Goal: Obtain resource: Obtain resource

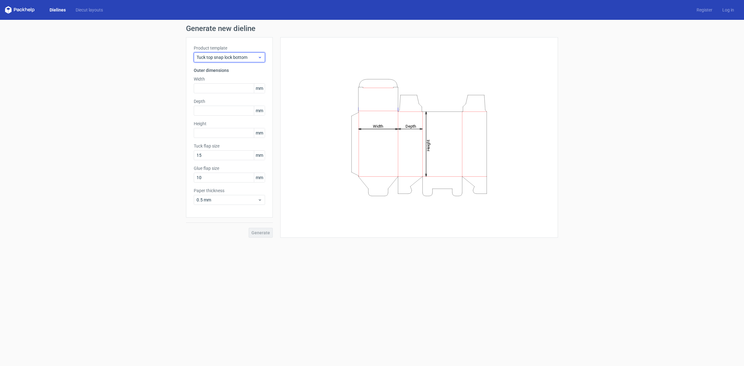
click at [227, 57] on span "Tuck top snap lock bottom" at bounding box center [227, 57] width 61 height 6
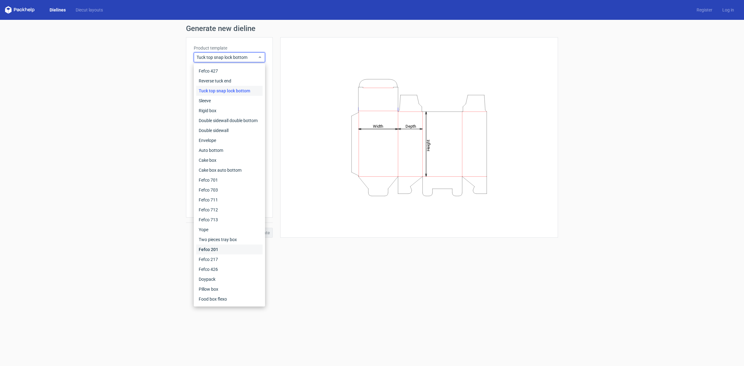
click at [219, 248] on div "Fefco 201" at bounding box center [229, 250] width 66 height 10
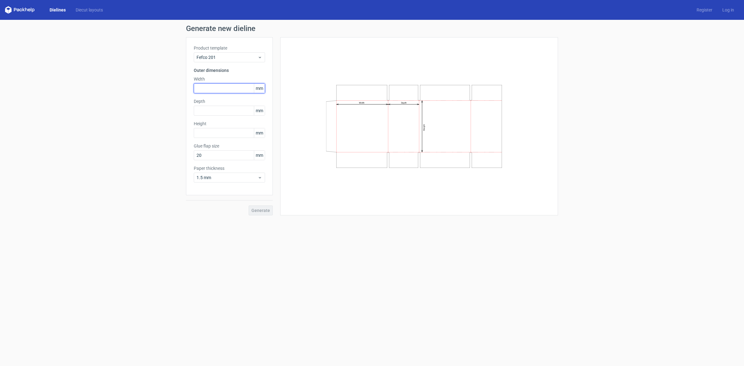
click at [206, 90] on input "text" at bounding box center [229, 88] width 71 height 10
type input "160"
click at [207, 127] on div "Height mm" at bounding box center [229, 129] width 71 height 17
click at [207, 135] on input "text" at bounding box center [229, 133] width 71 height 10
click at [215, 112] on input "text" at bounding box center [229, 111] width 71 height 10
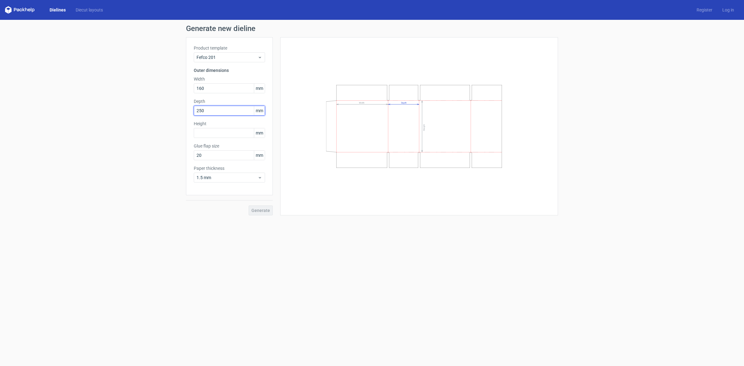
type input "250"
type input "350"
click at [249, 206] on button "Generate" at bounding box center [261, 211] width 24 height 10
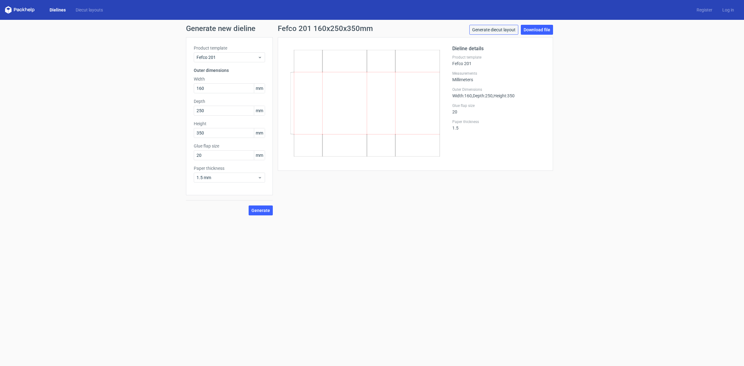
click at [515, 28] on link "Generate diecut layout" at bounding box center [494, 30] width 49 height 10
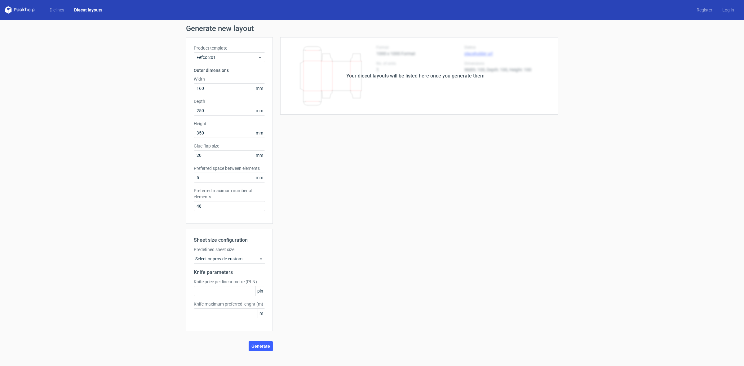
click at [239, 261] on div "Select or provide custom" at bounding box center [229, 259] width 71 height 10
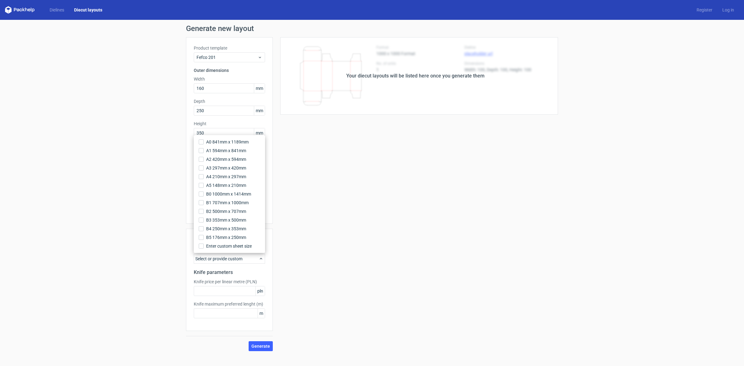
click at [283, 236] on div "Your diecut layouts will be listed here once you generate them Height Depth Wid…" at bounding box center [415, 194] width 285 height 314
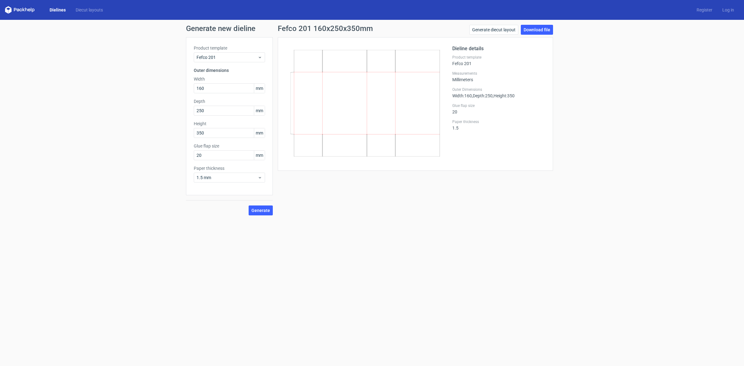
click at [448, 137] on div at bounding box center [369, 104] width 167 height 118
click at [476, 29] on link "Generate diecut layout" at bounding box center [494, 30] width 49 height 10
click at [543, 33] on link "Download file" at bounding box center [537, 30] width 32 height 10
click at [257, 210] on span "Generate" at bounding box center [261, 210] width 19 height 4
click at [533, 26] on link "Download file" at bounding box center [537, 30] width 32 height 10
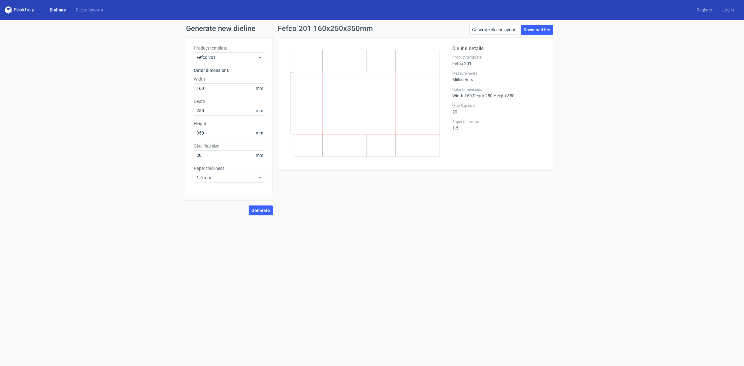
drag, startPoint x: 357, startPoint y: 0, endPoint x: 540, endPoint y: 58, distance: 191.9
click at [518, 53] on div "Dieline details Product template Fefco 201 Measurements Millimeters Outer Dimen…" at bounding box center [499, 104] width 93 height 118
click at [507, 26] on link "Generate diecut layout" at bounding box center [494, 30] width 49 height 10
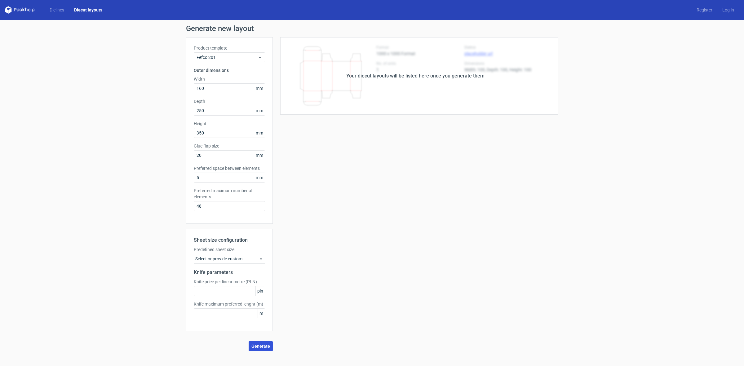
click at [262, 345] on span "Generate" at bounding box center [261, 346] width 19 height 4
click at [261, 345] on circle at bounding box center [260, 345] width 7 height 7
click at [234, 259] on div "Select or provide custom" at bounding box center [229, 259] width 71 height 10
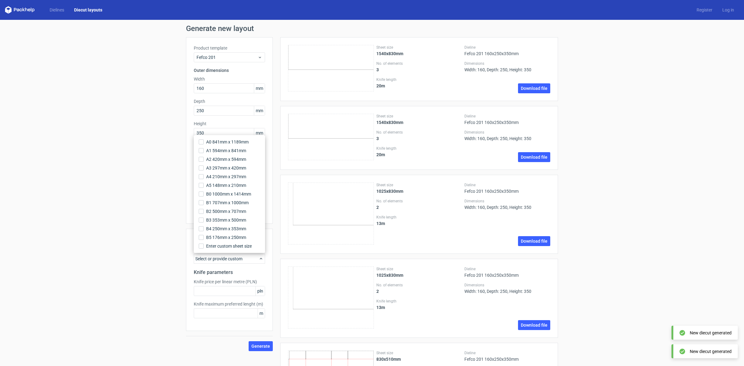
click at [305, 295] on icon at bounding box center [331, 298] width 86 height 62
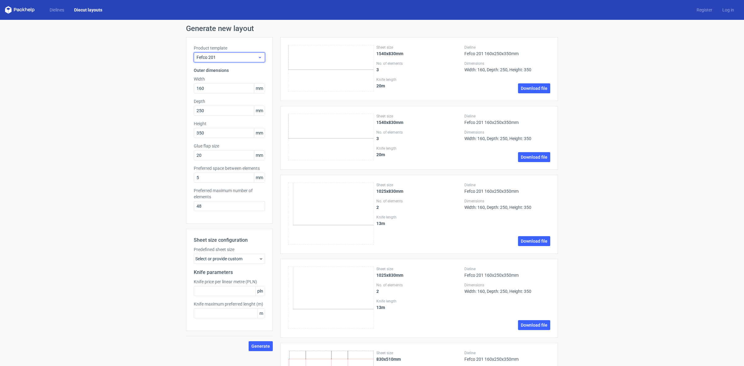
click at [217, 62] on div "Fefco 201" at bounding box center [229, 57] width 71 height 10
click at [139, 117] on div "Generate new layout Product template Fefco 201 Outer dimensions Width 160 mm De…" at bounding box center [372, 259] width 744 height 478
click at [85, 9] on link "Diecut layouts" at bounding box center [88, 10] width 38 height 6
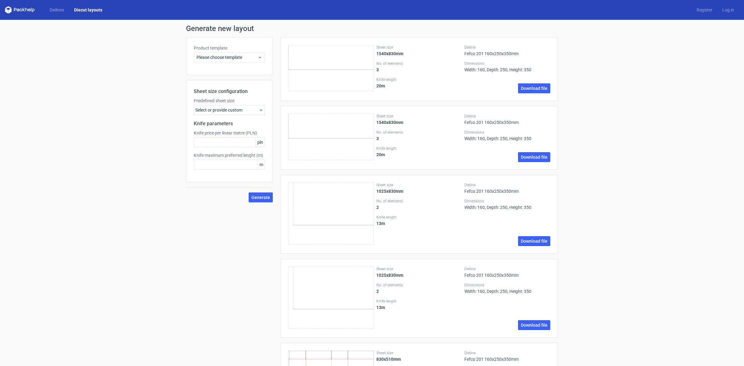
click at [212, 105] on div "Select or provide custom" at bounding box center [229, 110] width 71 height 10
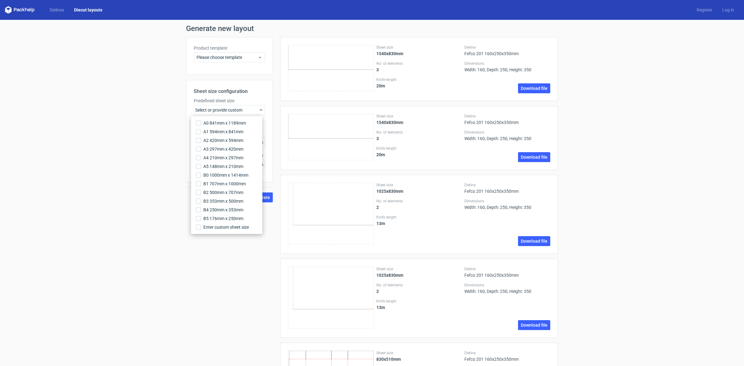
click at [212, 105] on div "Select or provide custom" at bounding box center [229, 110] width 71 height 10
click at [210, 59] on span "Please choose template" at bounding box center [227, 57] width 61 height 6
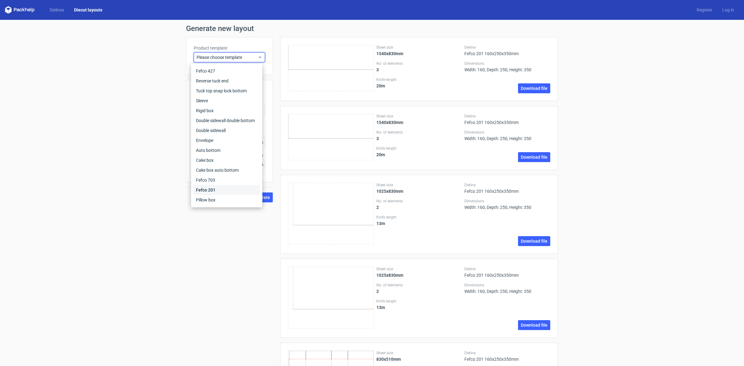
click at [213, 191] on div "Fefco 201" at bounding box center [227, 190] width 66 height 10
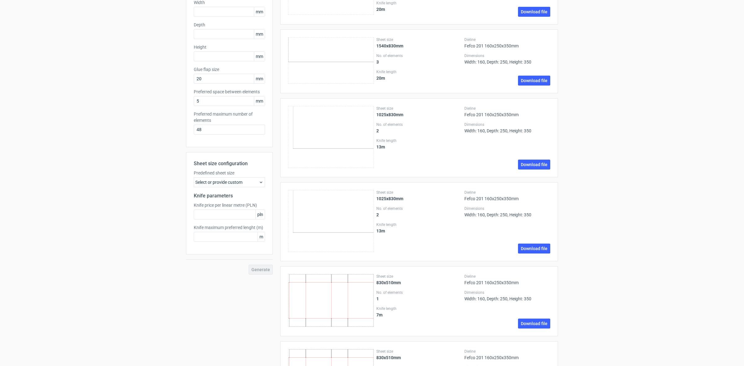
scroll to position [78, 0]
click at [239, 182] on div "Select or provide custom" at bounding box center [229, 181] width 71 height 10
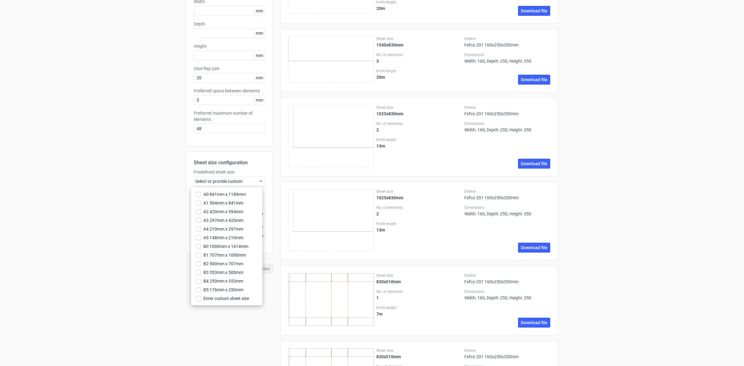
click at [239, 182] on div "Select or provide custom" at bounding box center [229, 181] width 71 height 10
click at [177, 177] on div "Generate new layout Product template Fefco 201 Outer dimensions Width mm Depth …" at bounding box center [372, 181] width 744 height 478
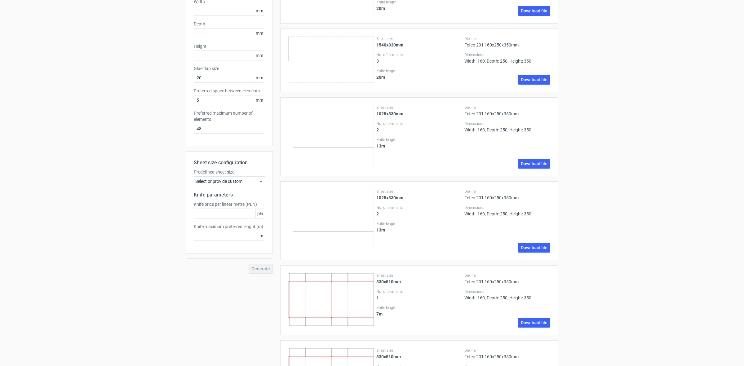
scroll to position [0, 0]
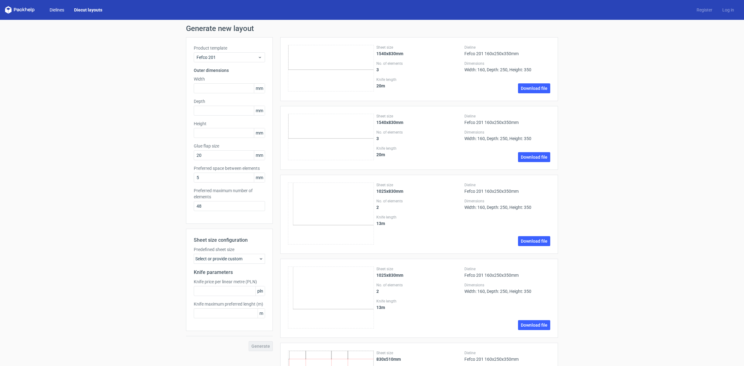
click at [61, 12] on link "Dielines" at bounding box center [57, 10] width 25 height 6
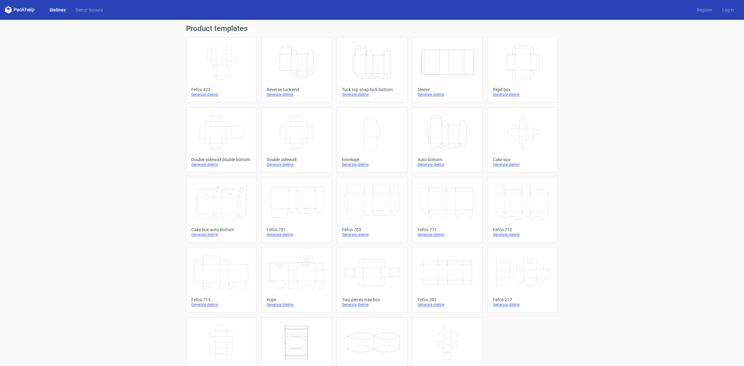
click at [85, 13] on div "Dielines Diecut layouts" at bounding box center [56, 9] width 103 height 7
click at [86, 9] on link "Diecut layouts" at bounding box center [89, 10] width 37 height 6
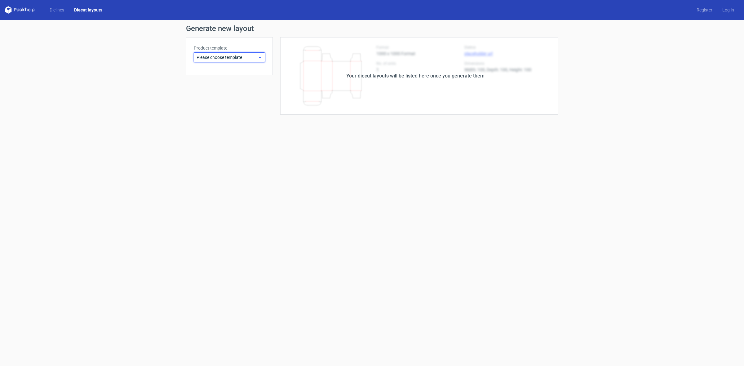
click at [243, 58] on span "Please choose template" at bounding box center [227, 57] width 61 height 6
click at [214, 190] on div "Fefco 201" at bounding box center [229, 190] width 66 height 10
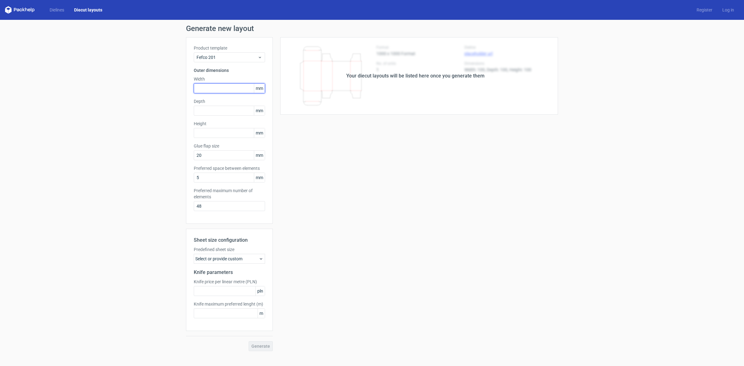
click at [216, 87] on input "text" at bounding box center [229, 88] width 71 height 10
click at [202, 85] on input "text" at bounding box center [229, 88] width 71 height 10
type input "260"
click at [211, 138] on div "Product template Fefco 201 Outer dimensions Width 260 mm Depth mm Height mm Glu…" at bounding box center [229, 130] width 87 height 187
click at [205, 137] on input "text" at bounding box center [229, 133] width 71 height 10
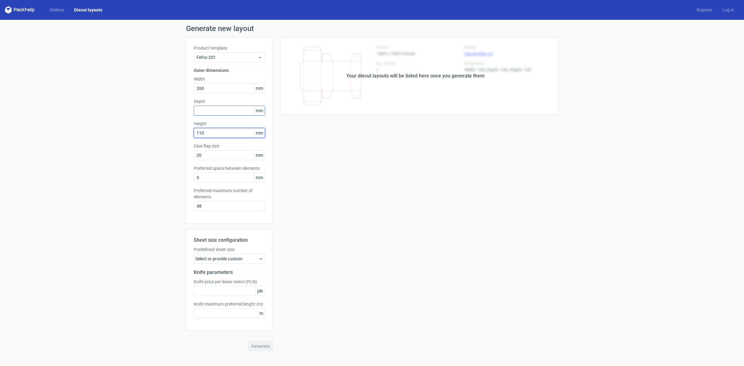
type input "110"
click at [222, 112] on input "text" at bounding box center [229, 111] width 71 height 10
type input "420"
click at [264, 349] on button "Generate" at bounding box center [261, 347] width 24 height 10
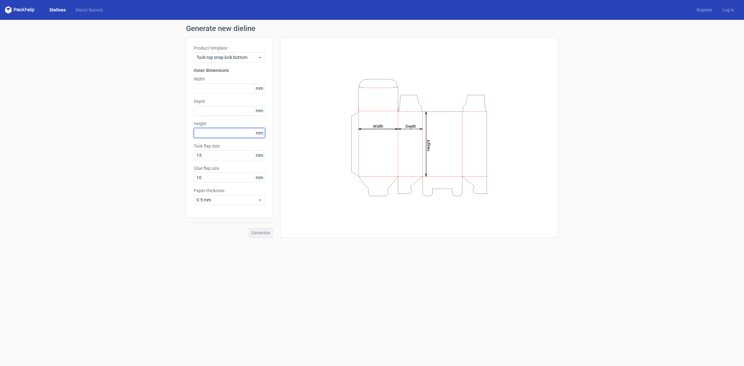
click at [205, 132] on input "text" at bounding box center [229, 133] width 71 height 10
type input "110"
click at [206, 113] on input "text" at bounding box center [229, 111] width 71 height 10
click at [209, 89] on input "text" at bounding box center [229, 88] width 71 height 10
type input "260"
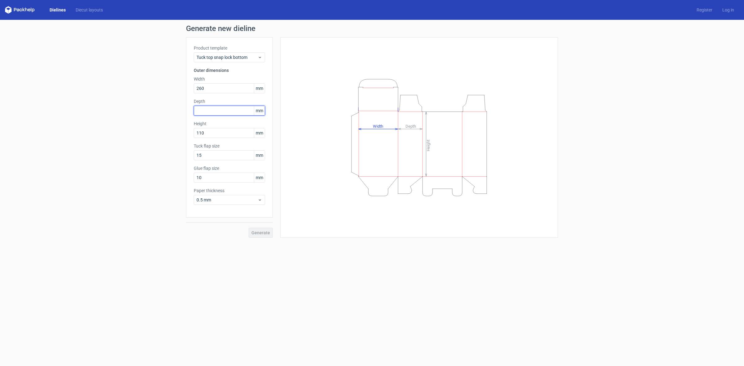
click at [210, 107] on input "text" at bounding box center [229, 111] width 71 height 10
type input "420"
click at [261, 233] on span "Generate" at bounding box center [261, 233] width 19 height 4
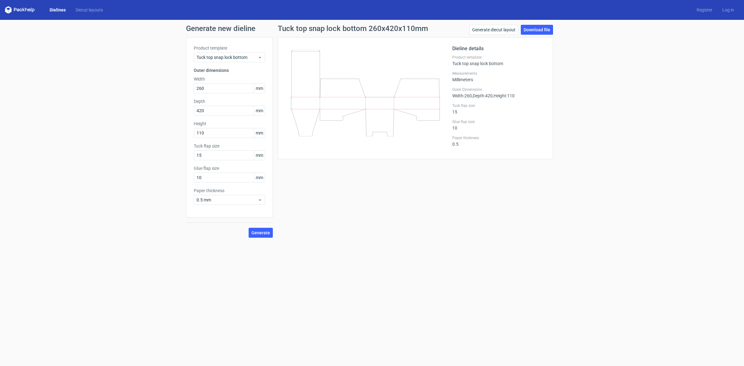
drag, startPoint x: 355, startPoint y: 123, endPoint x: 354, endPoint y: 126, distance: 3.1
click at [354, 126] on icon at bounding box center [366, 93] width 150 height 87
click at [423, 252] on form "Generate new dieline Product template Tuck top snap lock bottom Outer dimension…" at bounding box center [372, 193] width 744 height 346
click at [489, 31] on link "Generate diecut layout" at bounding box center [494, 30] width 49 height 10
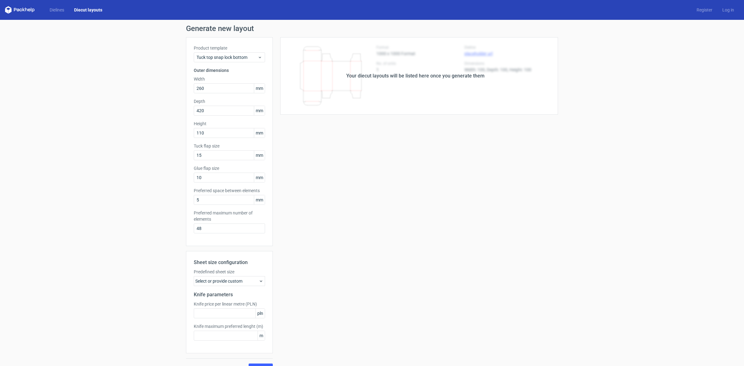
click at [375, 77] on div "Your diecut layouts will be listed here once you generate them" at bounding box center [415, 75] width 138 height 7
click at [428, 125] on div "Your diecut layouts will be listed here once you generate them Height Depth Wid…" at bounding box center [415, 205] width 285 height 337
click at [217, 61] on div "Tuck top snap lock bottom" at bounding box center [229, 57] width 71 height 10
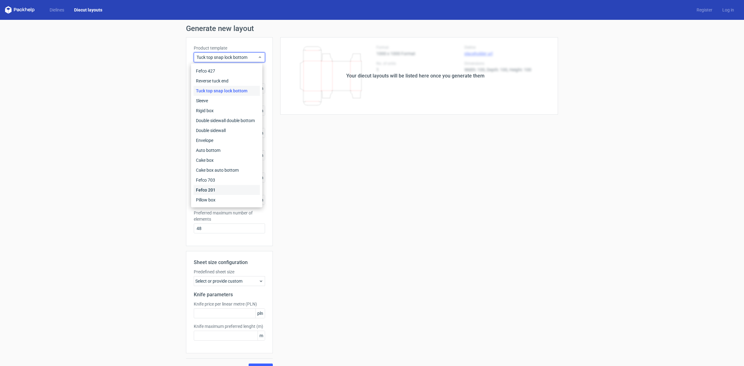
click at [204, 185] on div "Fefco 201" at bounding box center [227, 190] width 66 height 10
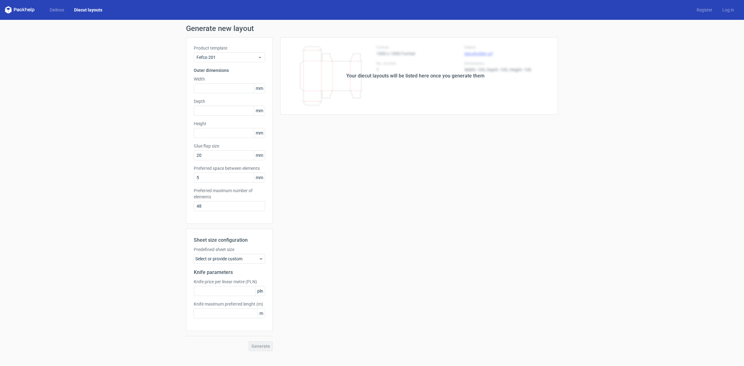
click at [236, 258] on div "Select or provide custom" at bounding box center [229, 259] width 71 height 10
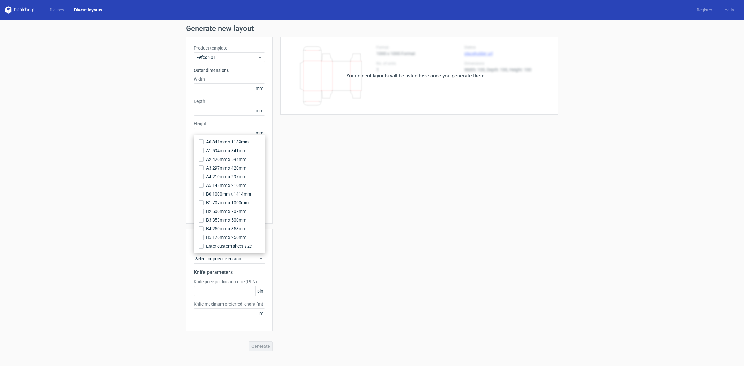
click at [114, 79] on div "Generate new layout Product template Fefco 201 Outer dimensions Width mm Depth …" at bounding box center [372, 188] width 744 height 337
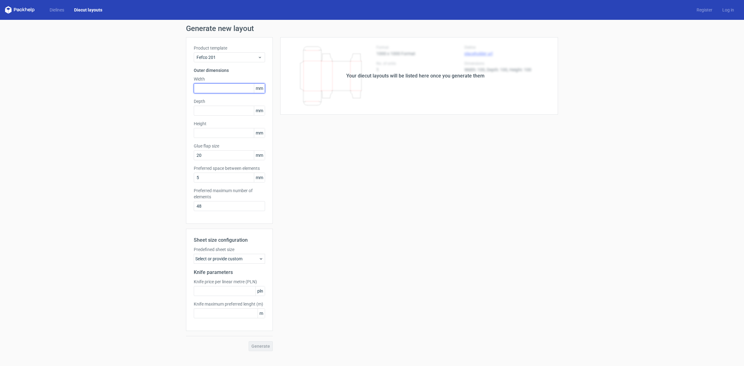
click at [211, 88] on input "text" at bounding box center [229, 88] width 71 height 10
type input "260"
click at [214, 134] on input "text" at bounding box center [229, 133] width 71 height 10
type input "110"
click at [214, 109] on input "text" at bounding box center [229, 111] width 71 height 10
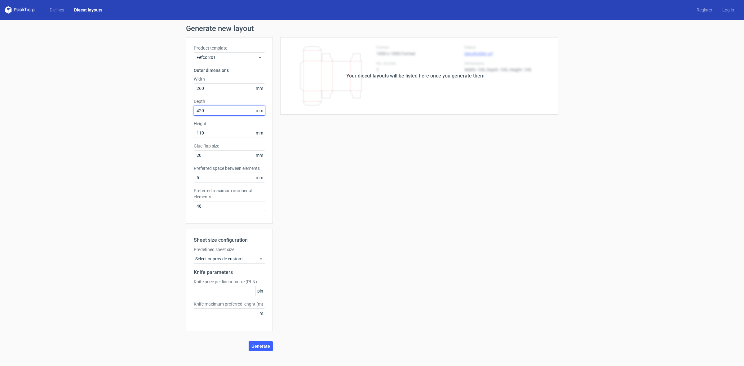
type input "420"
click at [249, 342] on button "Generate" at bounding box center [261, 347] width 24 height 10
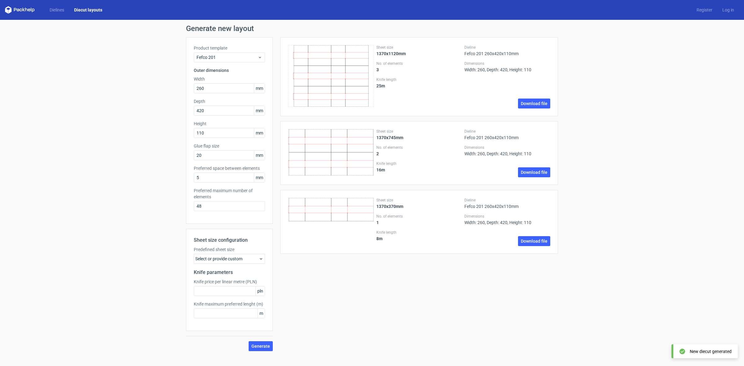
click at [336, 79] on icon at bounding box center [331, 76] width 86 height 62
click at [394, 84] on div "25 m" at bounding box center [420, 85] width 86 height 5
click at [505, 72] on div "Dieline Fefco 201 260x420x110mm Dimensions Width: 260, Depth: 420, Height: 110 …" at bounding box center [508, 77] width 86 height 64
click at [49, 12] on link "Dielines" at bounding box center [57, 10] width 25 height 6
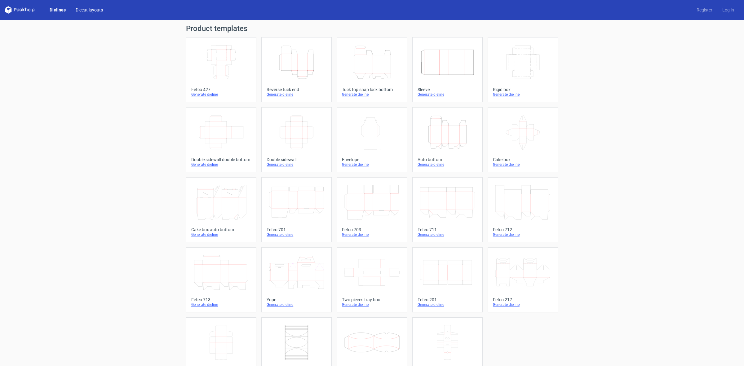
click at [92, 10] on link "Diecut layouts" at bounding box center [89, 10] width 37 height 6
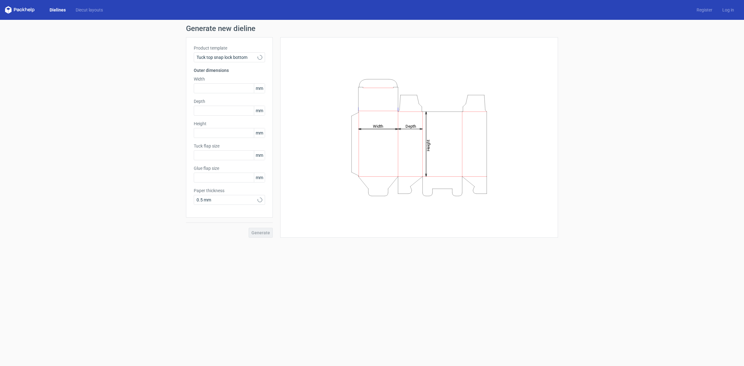
type input "15"
type input "10"
click at [231, 59] on span "Tuck top snap lock bottom" at bounding box center [227, 57] width 61 height 6
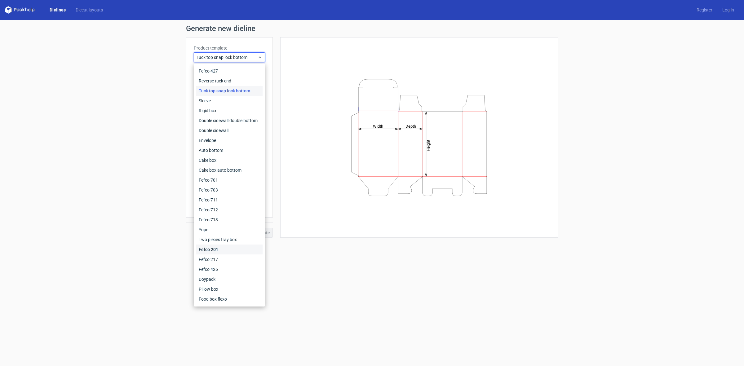
click at [219, 251] on div "Fefco 201" at bounding box center [229, 250] width 66 height 10
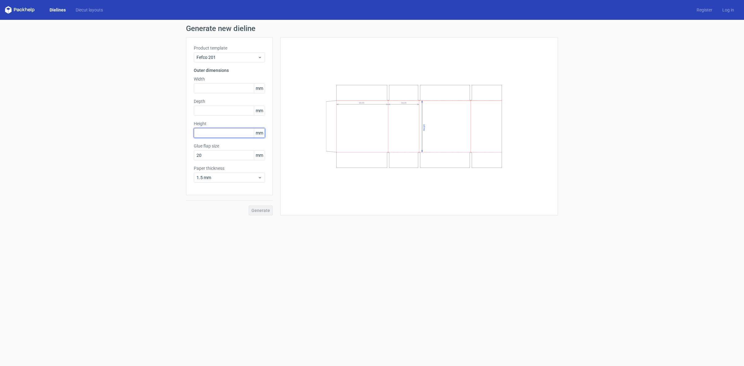
click at [213, 135] on input "text" at bounding box center [229, 133] width 71 height 10
type input "110"
click at [203, 83] on div "Width mm" at bounding box center [229, 84] width 71 height 17
click at [205, 86] on input "text" at bounding box center [229, 88] width 71 height 10
type input "260"
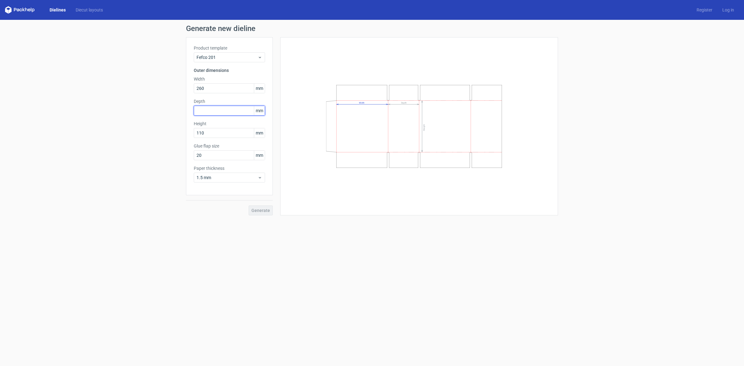
click at [217, 112] on input "text" at bounding box center [229, 111] width 71 height 10
type input "420"
click at [249, 206] on button "Generate" at bounding box center [261, 211] width 24 height 10
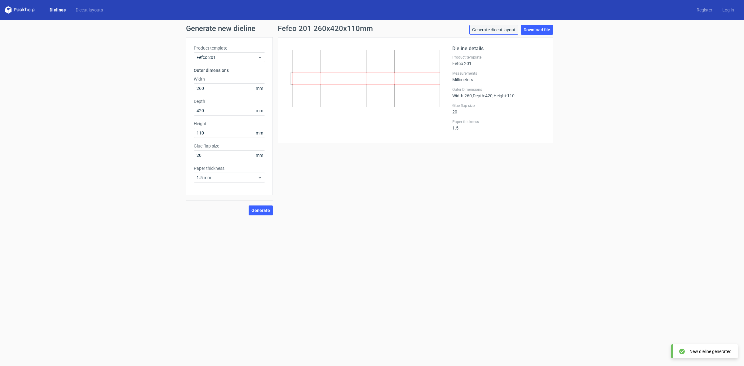
click at [498, 28] on link "Generate diecut layout" at bounding box center [494, 30] width 49 height 10
click at [534, 30] on link "Download file" at bounding box center [537, 30] width 32 height 10
click at [223, 58] on span "Fefco 201" at bounding box center [227, 57] width 61 height 6
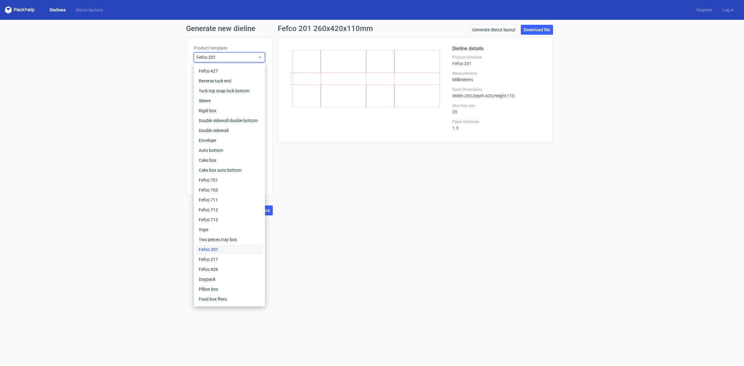
click at [452, 257] on form "Generate new dieline Product template Fefco 201 Outer dimensions Width 260 mm D…" at bounding box center [372, 193] width 744 height 346
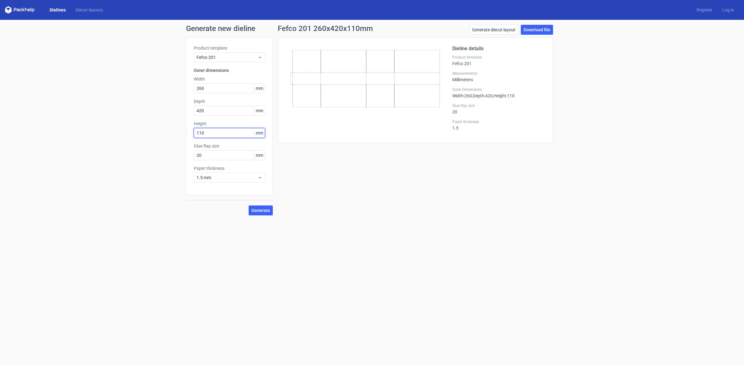
click at [201, 129] on input "110" at bounding box center [229, 133] width 71 height 10
type input "160"
click at [203, 89] on input "260" at bounding box center [229, 88] width 71 height 10
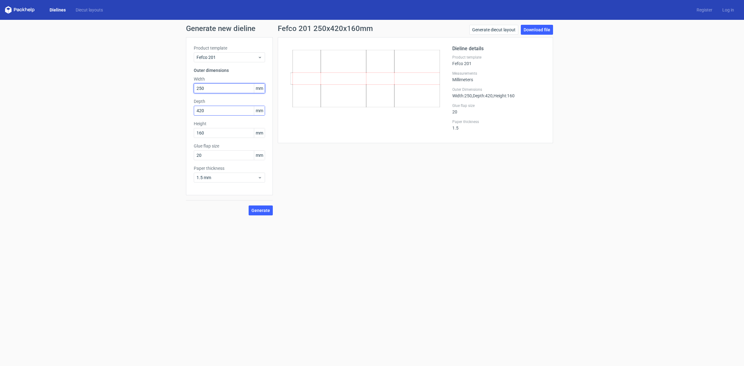
type input "250"
click at [204, 107] on input "420" at bounding box center [229, 111] width 71 height 10
type input "350"
click at [249, 206] on button "Generate" at bounding box center [261, 211] width 24 height 10
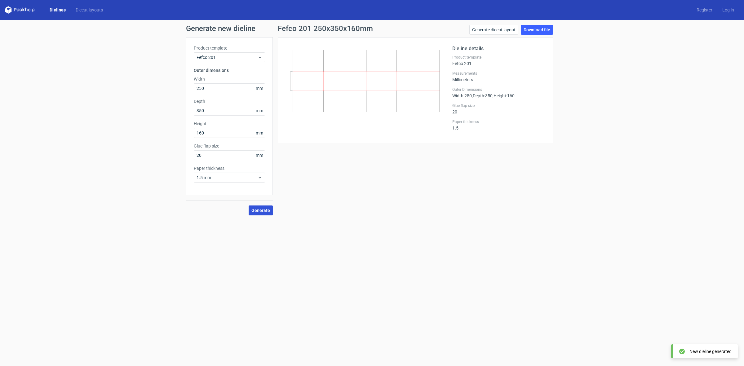
click at [263, 209] on span "Generate" at bounding box center [261, 210] width 19 height 4
click at [263, 209] on circle at bounding box center [261, 211] width 10 height 10
click at [263, 209] on circle at bounding box center [261, 210] width 10 height 10
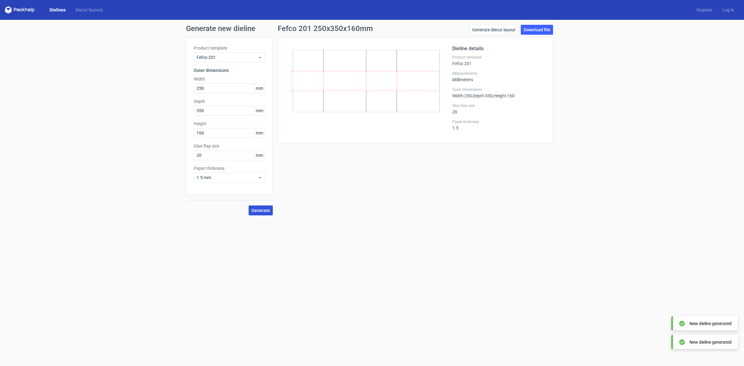
click at [263, 209] on span "Generate" at bounding box center [261, 210] width 19 height 4
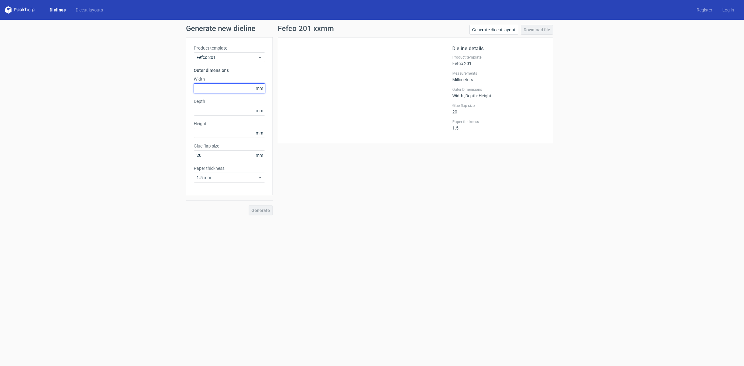
click at [219, 88] on input "text" at bounding box center [229, 88] width 71 height 10
click at [301, 98] on div at bounding box center [369, 90] width 167 height 91
click at [207, 89] on input "text" at bounding box center [229, 88] width 71 height 10
click at [207, 135] on input "text" at bounding box center [229, 133] width 71 height 10
type input "250"
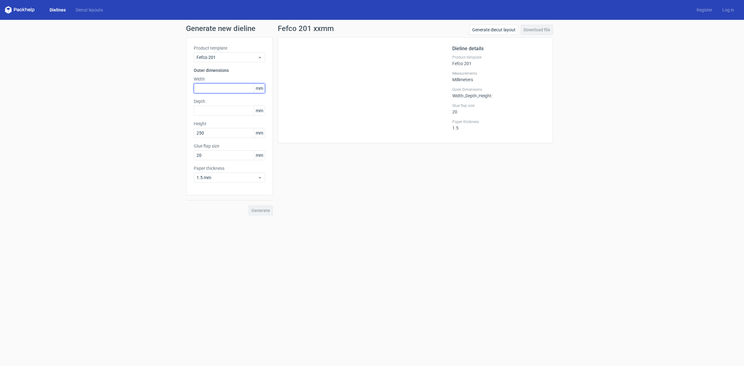
click at [206, 86] on input "text" at bounding box center [229, 88] width 71 height 10
type input "160"
click at [206, 110] on input "text" at bounding box center [229, 111] width 71 height 10
type input "350"
click at [249, 206] on button "Generate" at bounding box center [261, 211] width 24 height 10
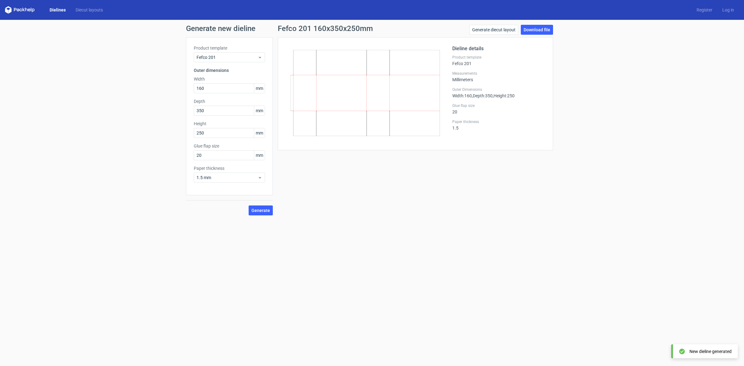
click at [433, 193] on div "Fefco 201 160x350x250mm Generate diecut layout Download file Dieline details Pr…" at bounding box center [415, 120] width 285 height 191
drag, startPoint x: 210, startPoint y: 112, endPoint x: 177, endPoint y: 111, distance: 33.2
click at [177, 111] on div "Generate new dieline Product template Fefco 201 Outer dimensions Width 160 mm D…" at bounding box center [372, 120] width 744 height 201
drag, startPoint x: 205, startPoint y: 130, endPoint x: 195, endPoint y: 125, distance: 11.5
click at [193, 130] on div "Product template Fefco 201 Outer dimensions Width 160 mm Depth 350 mm Height 25…" at bounding box center [229, 116] width 87 height 158
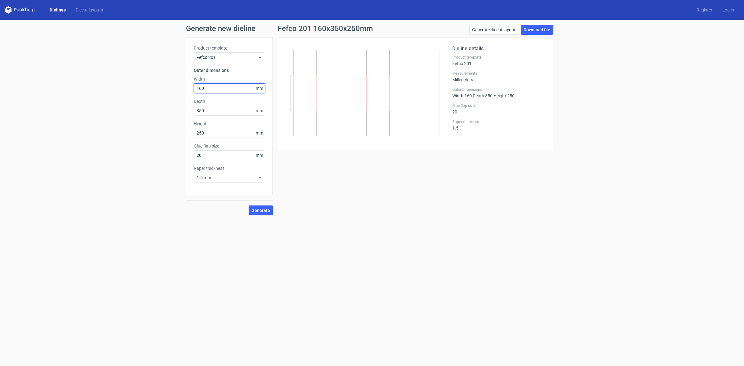
drag, startPoint x: 207, startPoint y: 87, endPoint x: 183, endPoint y: 85, distance: 23.6
click at [183, 85] on div "Generate new dieline Product template Fefco 201 Outer dimensions Width 160 mm D…" at bounding box center [372, 120] width 744 height 201
type input "110"
click at [199, 109] on input "350" at bounding box center [229, 111] width 71 height 10
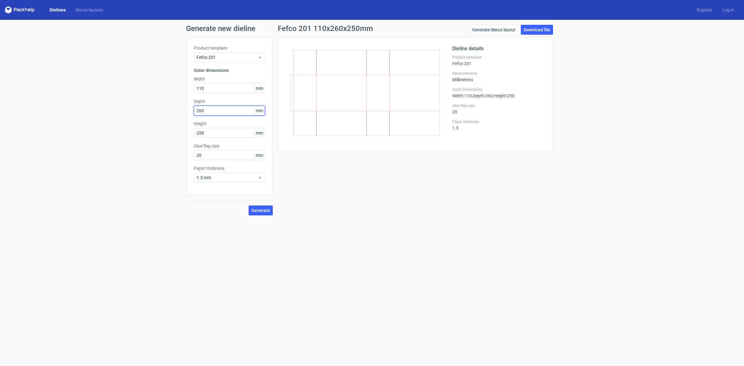
click at [202, 112] on input "260" at bounding box center [229, 111] width 71 height 10
type input "420"
click at [196, 134] on input "250" at bounding box center [229, 133] width 71 height 10
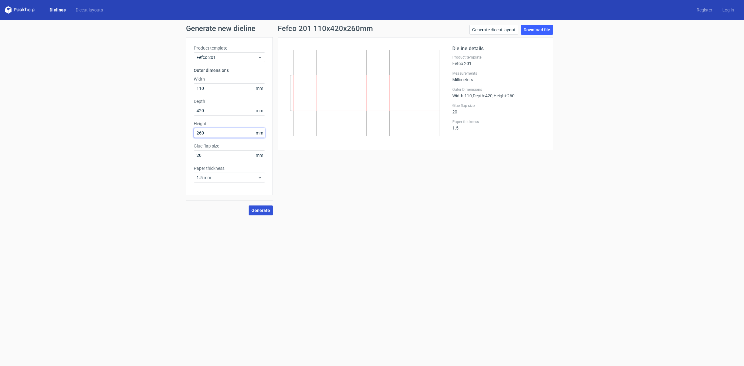
type input "260"
click at [261, 212] on span "Generate" at bounding box center [261, 210] width 19 height 4
click at [201, 87] on input "110" at bounding box center [229, 88] width 71 height 10
type input "260"
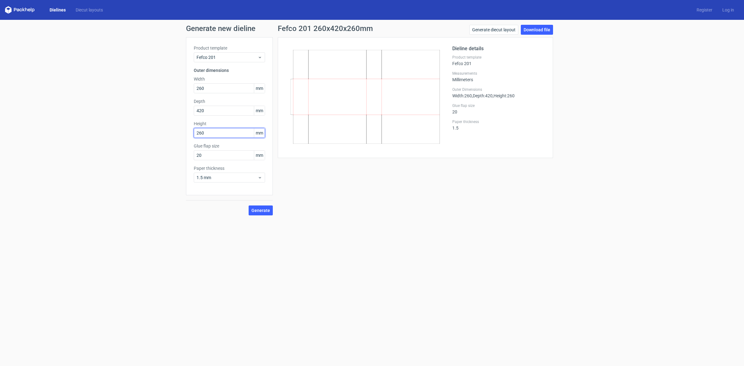
click at [199, 136] on input "260" at bounding box center [229, 133] width 71 height 10
type input "110"
click at [205, 111] on input "420" at bounding box center [229, 111] width 71 height 10
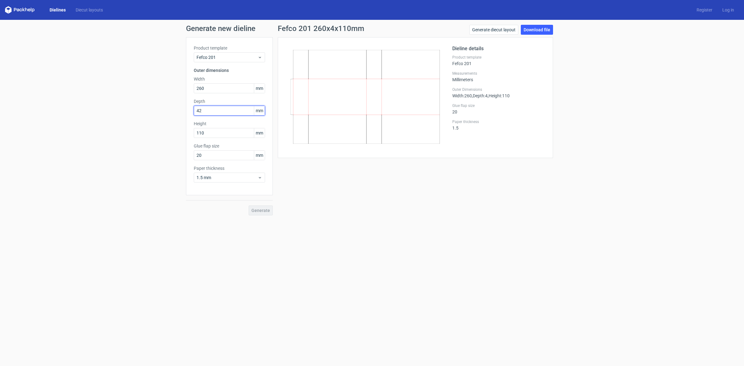
type input "420"
click at [249, 206] on button "Generate" at bounding box center [261, 211] width 24 height 10
click at [319, 199] on div "Fefco 201 260x420x110mm Generate diecut layout Download file Dieline details Pr…" at bounding box center [415, 120] width 285 height 191
click at [207, 181] on div "1.5 mm" at bounding box center [229, 178] width 71 height 10
click at [210, 213] on div "1 mm" at bounding box center [229, 211] width 66 height 10
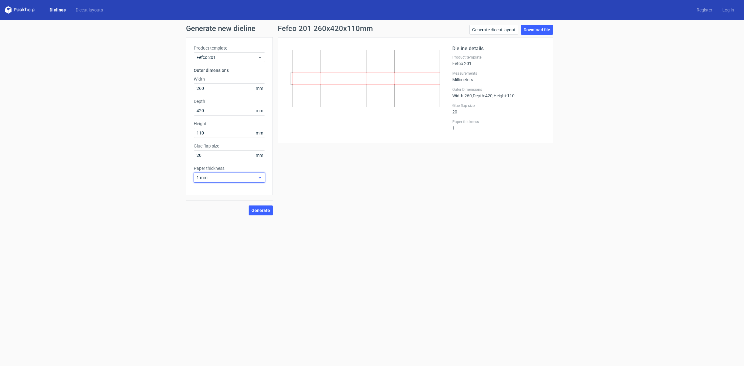
click at [211, 176] on span "1 mm" at bounding box center [227, 178] width 61 height 6
click at [208, 221] on div "1.5 mm" at bounding box center [229, 221] width 66 height 10
click at [361, 222] on form "Generate new dieline Product template Fefco 201 Outer dimensions Width 260 mm D…" at bounding box center [372, 193] width 744 height 346
click at [235, 179] on span "1.5 mm" at bounding box center [227, 178] width 61 height 6
click at [219, 242] on div "4 mm" at bounding box center [229, 241] width 66 height 10
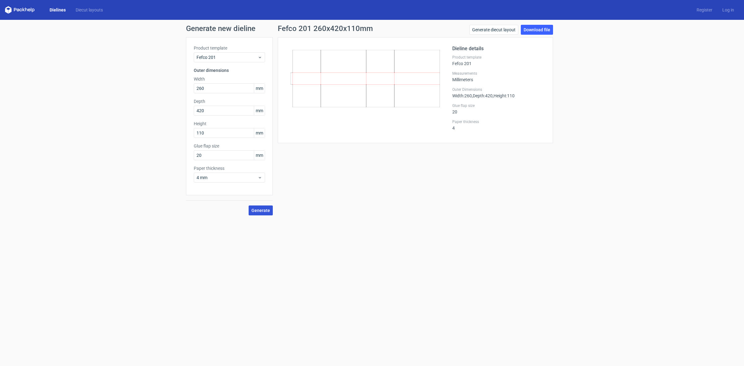
click at [256, 213] on button "Generate" at bounding box center [261, 211] width 24 height 10
click at [226, 182] on div "4 mm" at bounding box center [229, 178] width 71 height 10
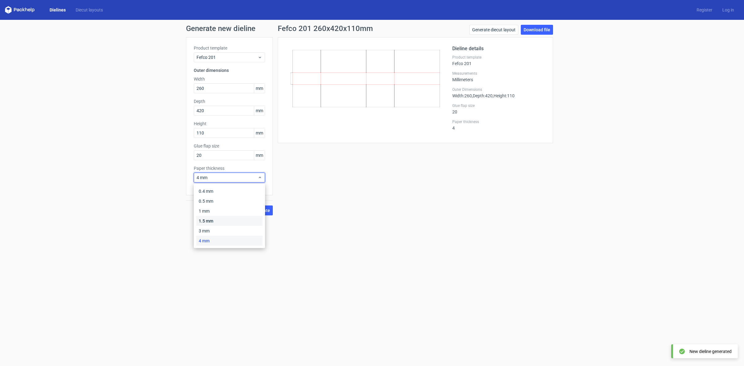
click at [209, 218] on div "1.5 mm" at bounding box center [229, 221] width 66 height 10
click at [264, 218] on div "Generate new dieline Product template Fefco 201 Outer dimensions Width 260 mm D…" at bounding box center [372, 120] width 744 height 201
click at [260, 213] on button "Generate" at bounding box center [261, 211] width 24 height 10
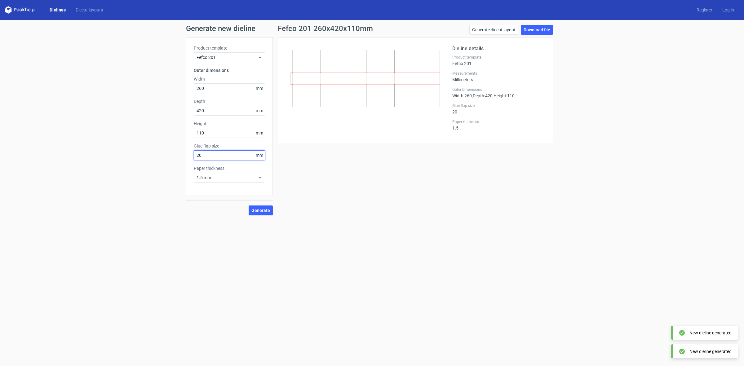
click at [222, 152] on input "20" at bounding box center [229, 155] width 71 height 10
click at [279, 165] on div "Fefco 201 260x420x110mm Generate diecut layout Download file Dieline details Pr…" at bounding box center [415, 120] width 285 height 191
click at [261, 215] on button "Generate" at bounding box center [261, 211] width 24 height 10
click at [270, 212] on button "Generate" at bounding box center [261, 211] width 24 height 10
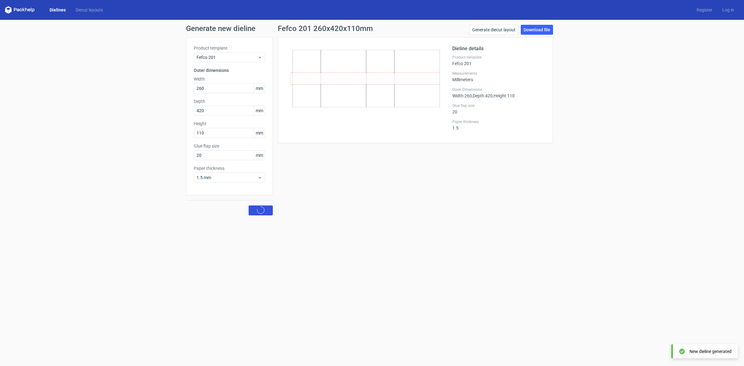
click at [270, 212] on button "Generate" at bounding box center [261, 211] width 24 height 10
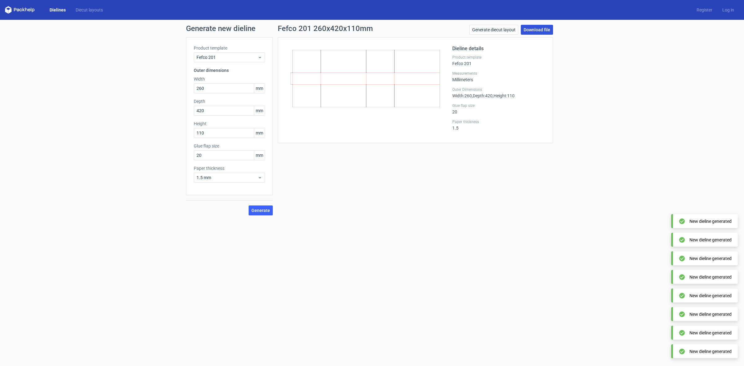
click at [528, 27] on link "Download file" at bounding box center [537, 30] width 32 height 10
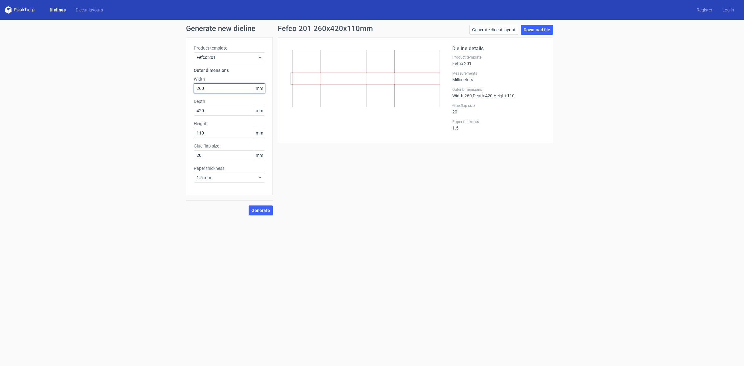
click at [207, 87] on input "260" at bounding box center [229, 88] width 71 height 10
type input "350"
click at [201, 134] on input "110" at bounding box center [229, 133] width 71 height 10
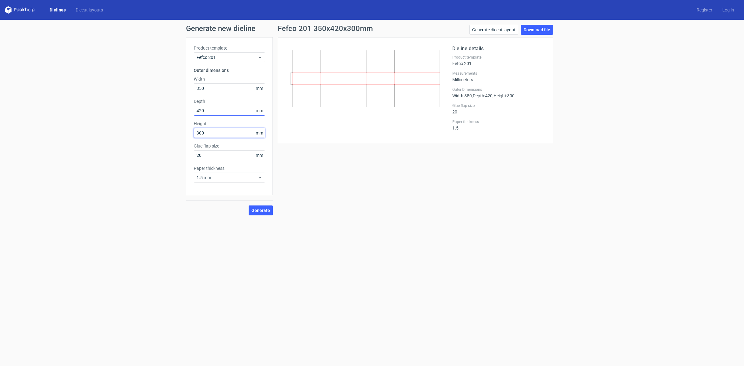
type input "300"
click at [201, 112] on input "420" at bounding box center [229, 111] width 71 height 10
type input "230"
click at [249, 206] on button "Generate" at bounding box center [261, 211] width 24 height 10
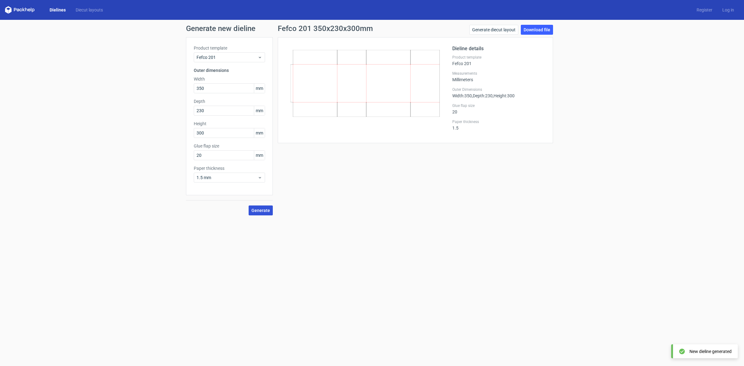
click at [261, 212] on span "Generate" at bounding box center [261, 210] width 19 height 4
click at [529, 32] on link "Download file" at bounding box center [537, 30] width 32 height 10
click at [707, 7] on link "Register" at bounding box center [705, 10] width 26 height 6
click at [735, 12] on link "Log in" at bounding box center [729, 10] width 22 height 6
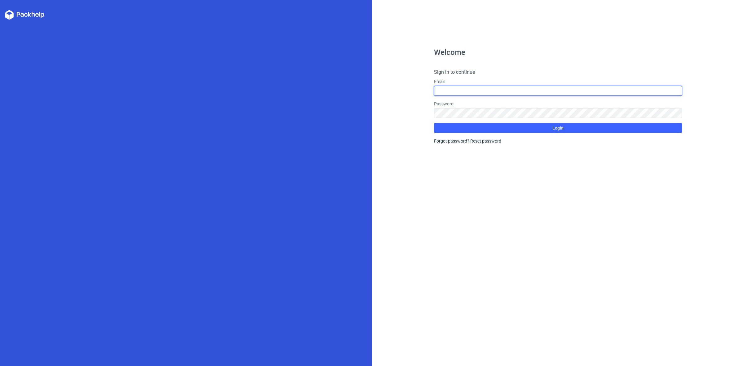
click at [443, 90] on input "text" at bounding box center [558, 91] width 248 height 10
click at [459, 159] on div "Welcome Sign in to continue Email Password Login Forgot password? Reset password" at bounding box center [558, 208] width 248 height 318
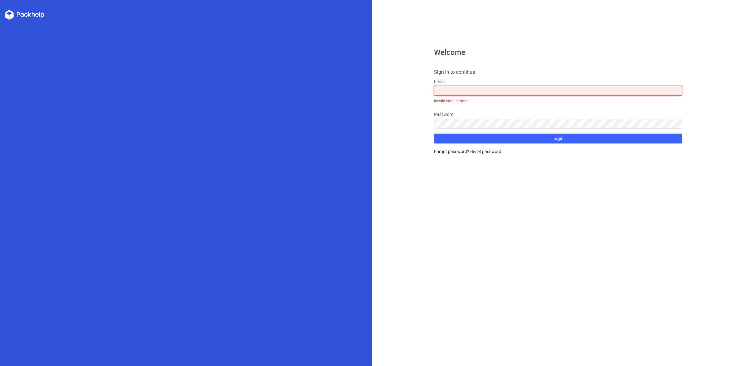
click at [458, 95] on input "text" at bounding box center [558, 91] width 248 height 10
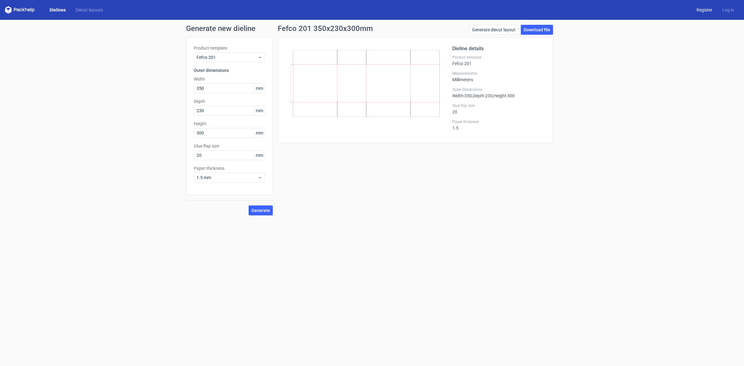
click at [703, 13] on link "Register" at bounding box center [705, 10] width 26 height 6
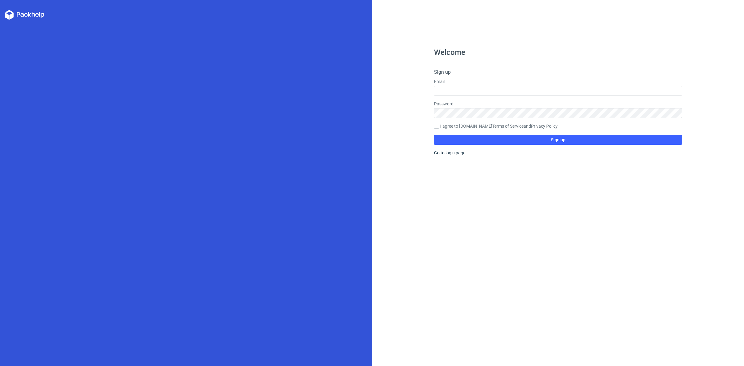
click at [451, 128] on label "I agree to Packhelp.com Terms of Service and Privacy Policy ." at bounding box center [558, 126] width 248 height 7
click at [439, 128] on input "I agree to Packhelp.com Terms of Service and Privacy Policy ." at bounding box center [436, 126] width 5 height 5
checkbox input "true"
click at [457, 95] on input "text" at bounding box center [558, 91] width 248 height 10
type input "swamimohank@gmail.com"
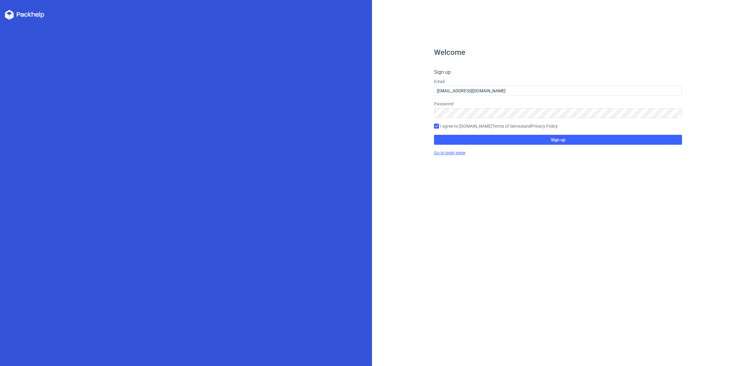
click at [458, 152] on div "Welcome Sign up Email swamimohank@gmail.com Password I agree to Packhelp.com Te…" at bounding box center [558, 208] width 248 height 318
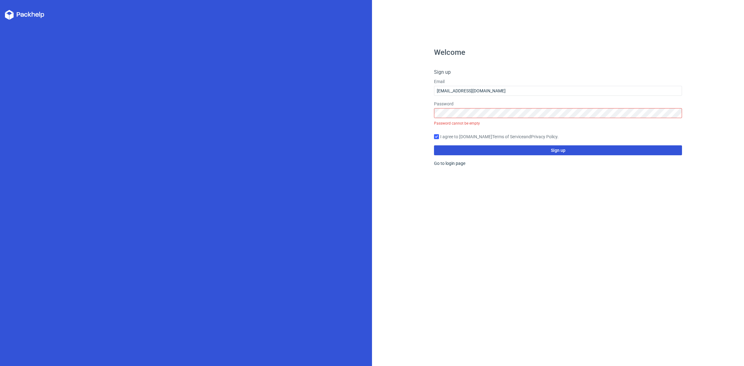
click at [461, 150] on button "Sign up" at bounding box center [558, 150] width 248 height 10
click at [578, 151] on button "Sign up" at bounding box center [558, 150] width 248 height 10
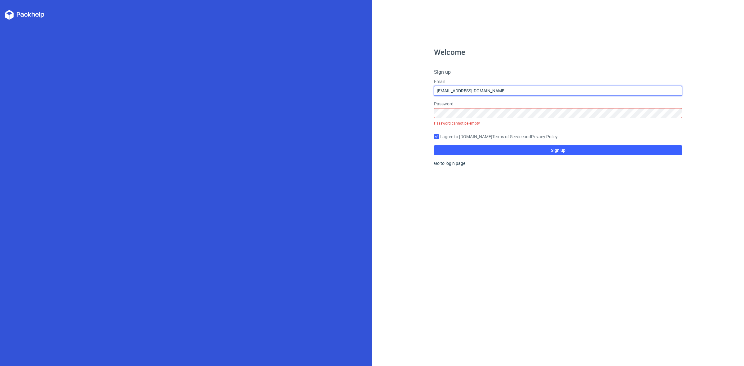
drag, startPoint x: 494, startPoint y: 92, endPoint x: 413, endPoint y: 89, distance: 81.0
click at [413, 89] on div "Welcome Sign up Email swamimohank@gmail.com Password Password cannot be empty I…" at bounding box center [558, 183] width 372 height 366
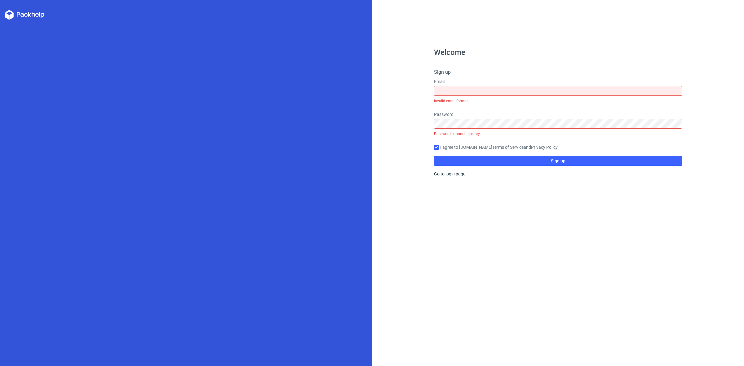
click at [542, 220] on div "Welcome Sign up Email Invalid email format Password Password cannot be empty I …" at bounding box center [558, 208] width 248 height 318
click at [525, 160] on button "Sign up" at bounding box center [558, 161] width 248 height 10
click at [450, 84] on label "Email" at bounding box center [558, 81] width 248 height 6
click at [457, 89] on input "text" at bounding box center [558, 91] width 248 height 10
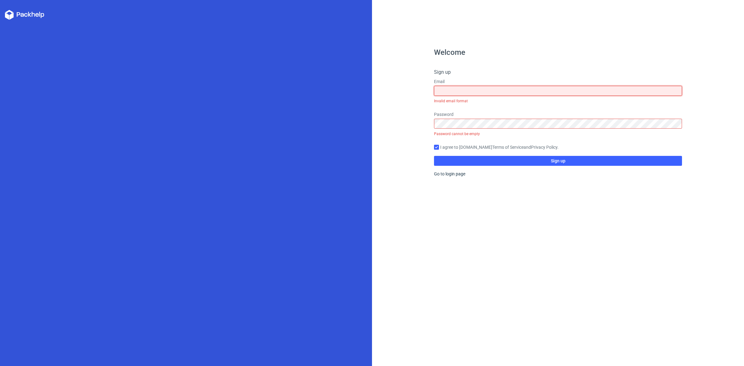
drag, startPoint x: 495, startPoint y: 89, endPoint x: 494, endPoint y: 86, distance: 3.3
click at [495, 89] on input "text" at bounding box center [558, 91] width 248 height 10
click at [483, 92] on input "text" at bounding box center [558, 91] width 248 height 10
type input "1u21cm100swamimohan12@gmail.com"
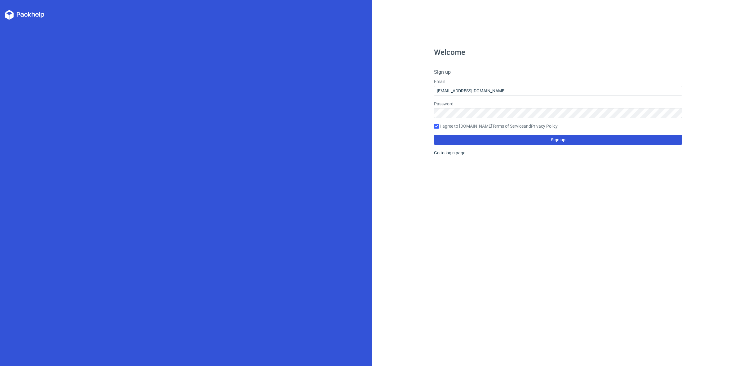
click at [539, 140] on button "Sign up" at bounding box center [558, 140] width 248 height 10
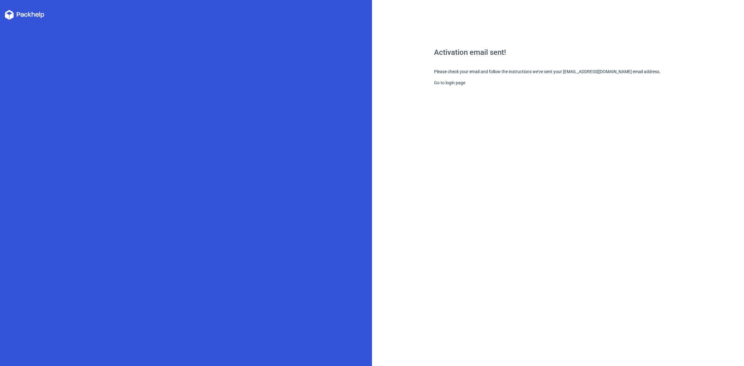
click at [470, 76] on div "Activation email sent! Please check your email and follow the instructions we’v…" at bounding box center [558, 208] width 248 height 318
drag, startPoint x: 523, startPoint y: 53, endPoint x: 497, endPoint y: 69, distance: 30.2
click at [523, 55] on h1 "Activation email sent!" at bounding box center [558, 52] width 248 height 7
click at [462, 79] on div "Activation email sent! Please check your email and follow the instructions we’v…" at bounding box center [558, 208] width 248 height 318
click at [443, 81] on link "Go to login page" at bounding box center [449, 82] width 31 height 5
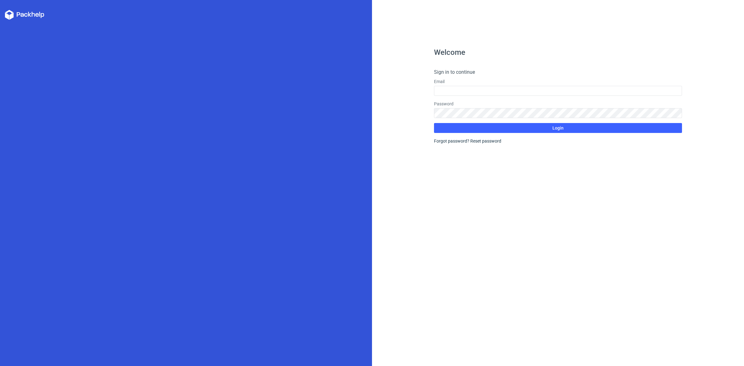
click at [451, 98] on form "Sign in to continue Email Password Login Forgot password? Reset password" at bounding box center [558, 107] width 248 height 76
click at [452, 93] on input "text" at bounding box center [558, 91] width 248 height 10
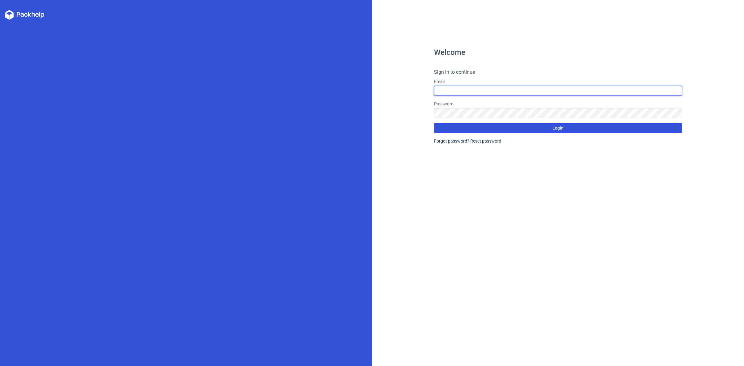
type input "1u21cm100swamimohan12@gmail.com"
click at [464, 125] on button "Login" at bounding box center [558, 128] width 248 height 10
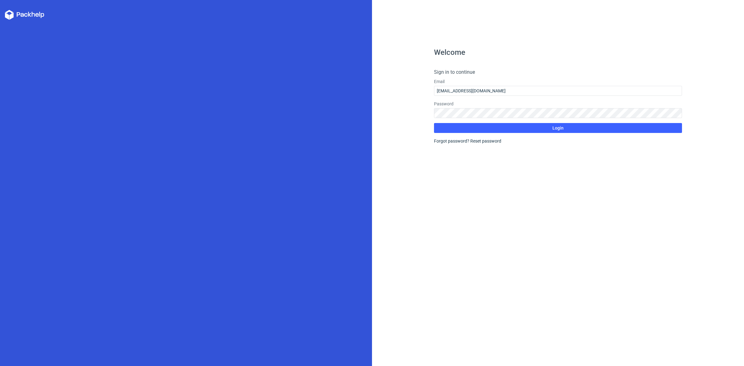
click at [17, 15] on icon at bounding box center [18, 14] width 3 height 4
click at [9, 16] on polygon at bounding box center [7, 16] width 4 height 7
click at [17, 22] on div at bounding box center [186, 183] width 372 height 366
click at [16, 21] on div at bounding box center [186, 183] width 372 height 366
click at [462, 83] on label "Email" at bounding box center [558, 81] width 248 height 6
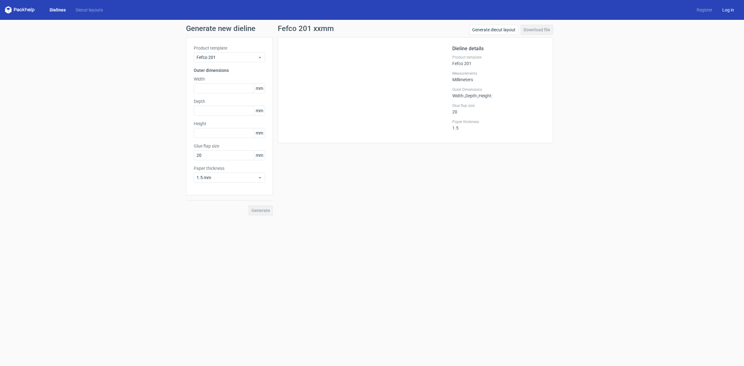
click at [726, 11] on link "Log in" at bounding box center [729, 10] width 22 height 6
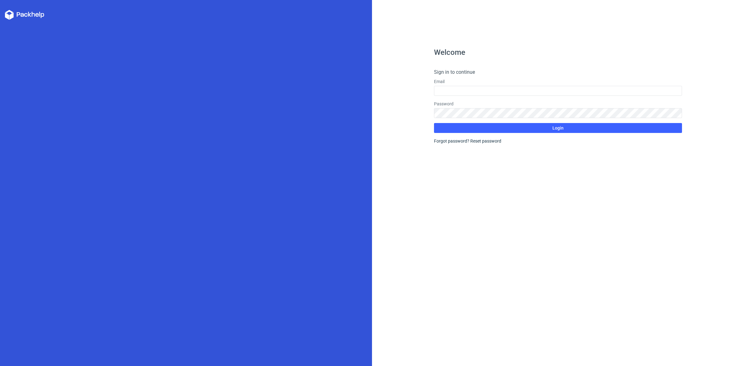
click at [445, 85] on div "Email" at bounding box center [558, 86] width 248 height 17
click at [445, 87] on input "text" at bounding box center [558, 91] width 248 height 10
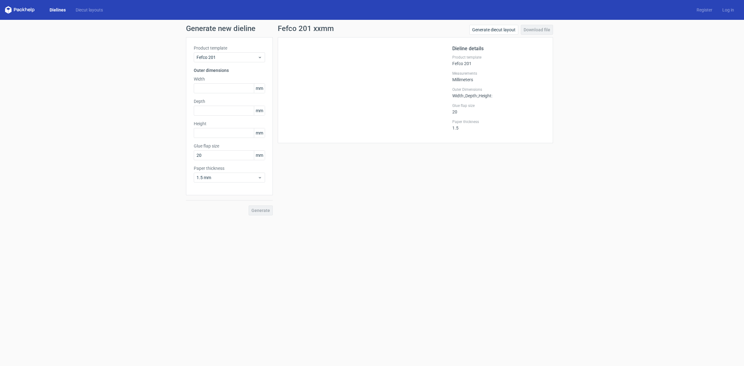
click at [22, 8] on icon at bounding box center [20, 9] width 30 height 7
click at [5, 10] on icon at bounding box center [20, 9] width 30 height 7
click at [703, 11] on link "Register" at bounding box center [705, 10] width 26 height 6
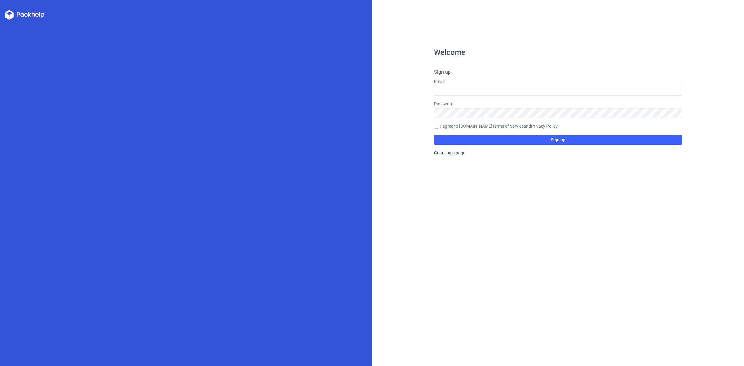
click at [452, 84] on label "Email" at bounding box center [558, 81] width 248 height 6
click at [452, 90] on input "text" at bounding box center [558, 91] width 248 height 10
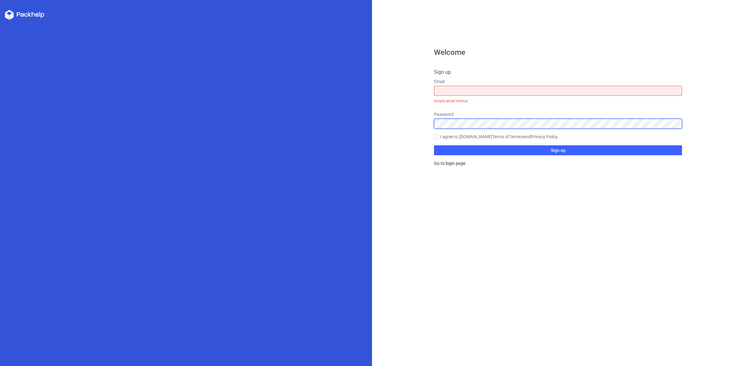
click at [461, 128] on form "Sign up Email Invalid email format Password I agree to [DOMAIN_NAME] Terms of S…" at bounding box center [558, 112] width 248 height 87
click at [460, 134] on form "Sign up Email Invalid email format Password I agree to [DOMAIN_NAME] Terms of S…" at bounding box center [558, 112] width 248 height 87
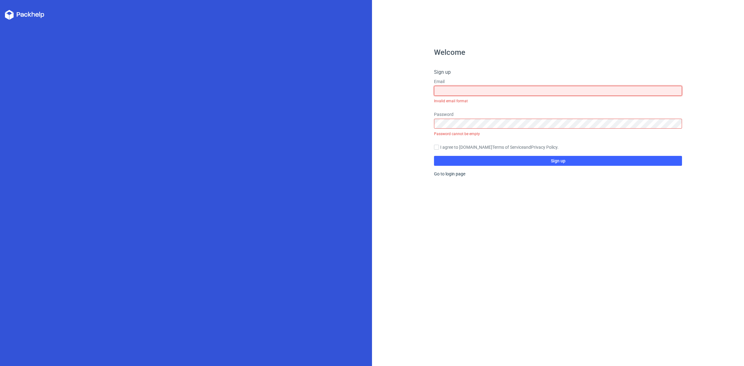
click at [452, 89] on input "text" at bounding box center [558, 91] width 248 height 10
type input "[EMAIL_ADDRESS][DOMAIN_NAME]"
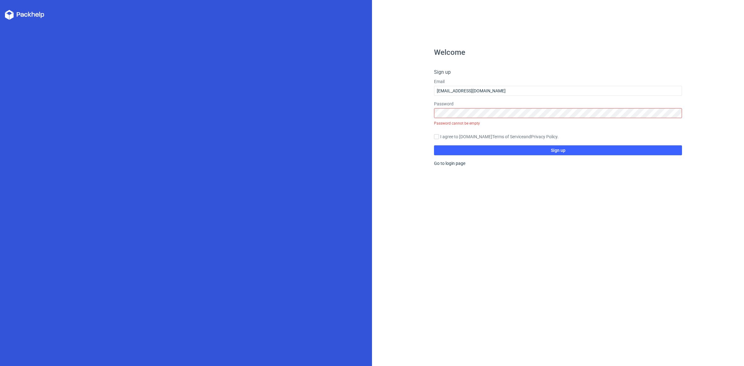
click at [467, 118] on div "Password cannot be empty" at bounding box center [558, 123] width 248 height 11
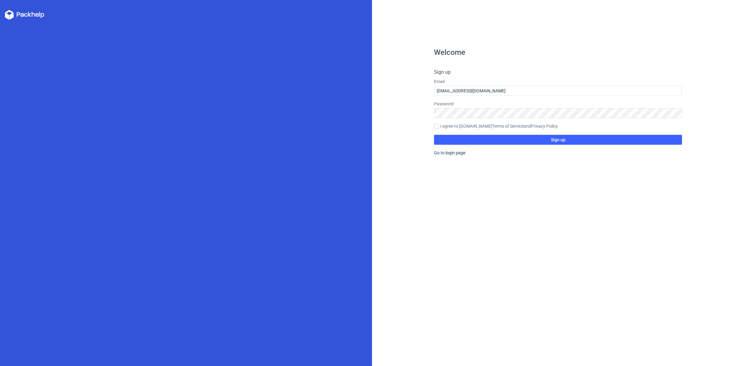
click at [436, 129] on div at bounding box center [436, 127] width 5 height 6
click at [436, 129] on input "I agree to [DOMAIN_NAME] Terms of Service and Privacy Policy ." at bounding box center [436, 126] width 5 height 5
checkbox input "true"
click at [440, 143] on button "Sign up" at bounding box center [558, 140] width 248 height 10
click at [444, 154] on link "Go to login page" at bounding box center [449, 152] width 31 height 5
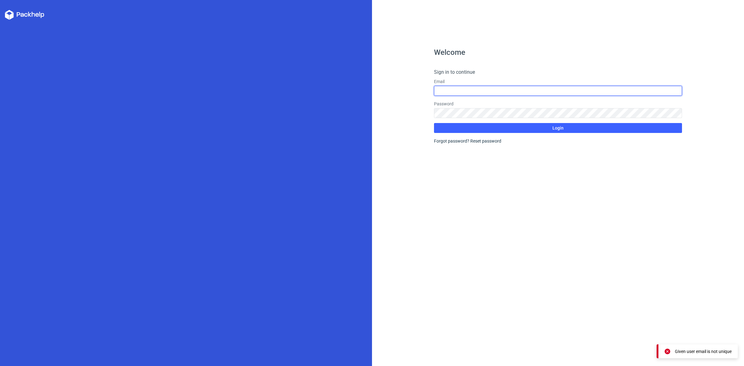
click at [452, 92] on input "text" at bounding box center [558, 91] width 248 height 10
type input "[EMAIL_ADDRESS][DOMAIN_NAME]"
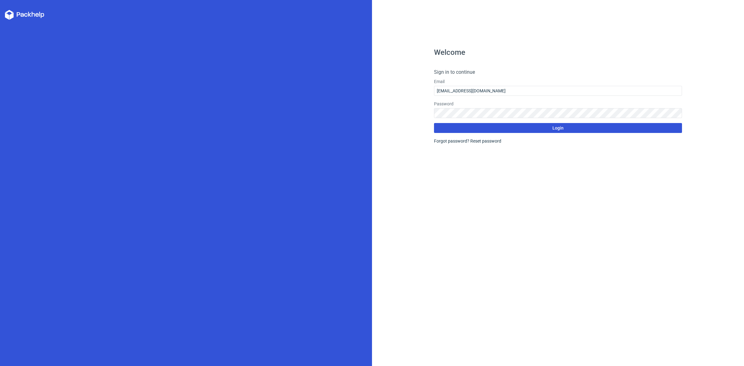
click at [508, 131] on button "Login" at bounding box center [558, 128] width 248 height 10
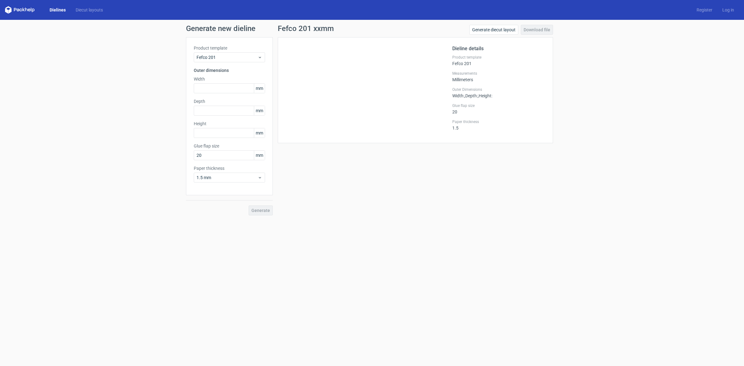
click at [100, 14] on div "Dielines Diecut layouts Register Log in" at bounding box center [372, 10] width 744 height 20
click at [99, 11] on link "Diecut layouts" at bounding box center [89, 10] width 37 height 6
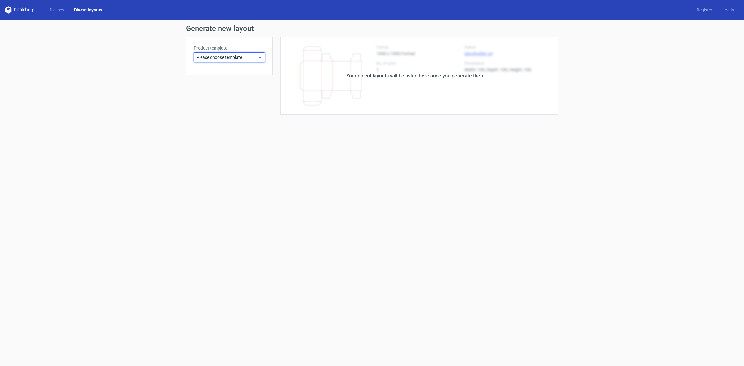
click at [235, 60] on span "Please choose template" at bounding box center [227, 57] width 61 height 6
click at [213, 188] on div "Fefco 201" at bounding box center [229, 190] width 66 height 10
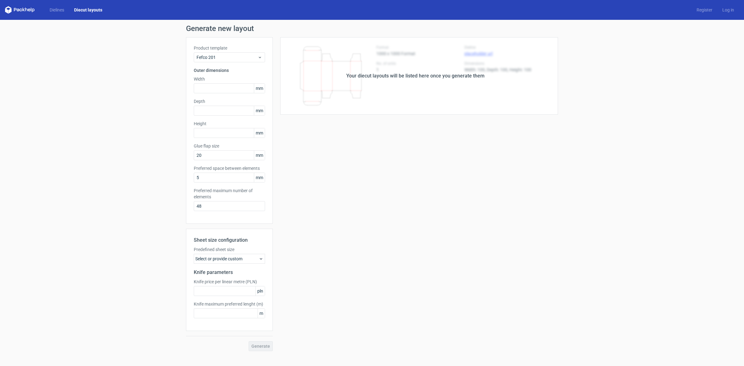
drag, startPoint x: 515, startPoint y: 90, endPoint x: 596, endPoint y: 66, distance: 83.9
click at [516, 90] on div "Your diecut layouts will be listed here once you generate them" at bounding box center [415, 76] width 285 height 78
click at [64, 7] on link "Dielines" at bounding box center [57, 10] width 25 height 6
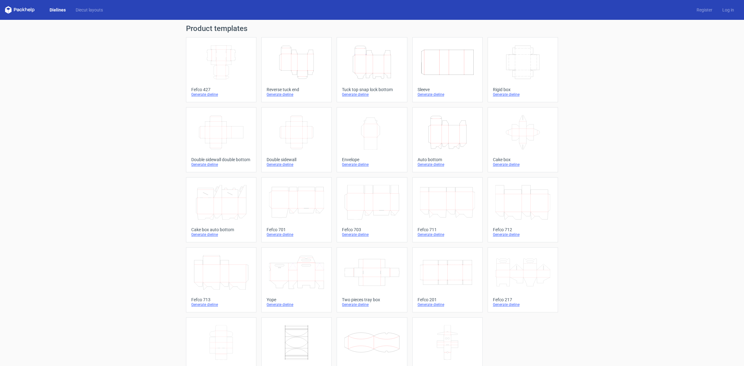
click at [27, 11] on icon at bounding box center [26, 10] width 2 height 4
click at [592, 130] on div "Product templates Width Depth Height Fefco 427 Generate dieline Height Depth Wi…" at bounding box center [372, 204] width 744 height 368
click at [21, 10] on icon at bounding box center [20, 9] width 30 height 7
click at [199, 30] on h1 "Product templates" at bounding box center [372, 28] width 372 height 7
click at [729, 12] on link "Log in" at bounding box center [729, 10] width 22 height 6
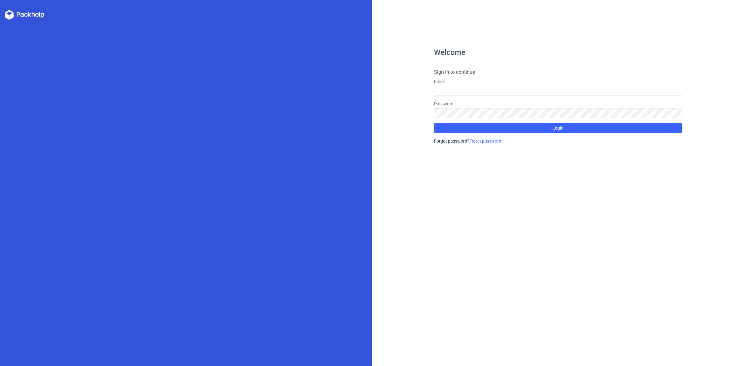
click at [488, 142] on link "Reset password" at bounding box center [486, 141] width 31 height 5
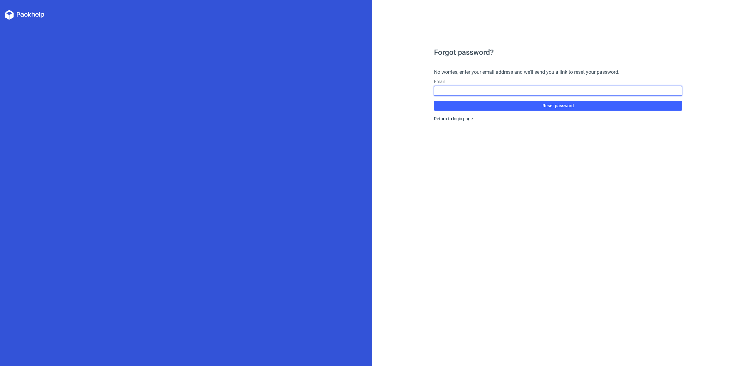
click at [461, 94] on input "text" at bounding box center [558, 91] width 248 height 10
click at [485, 145] on div "Forgot password? No worries, enter your email address and we’ll send you a link…" at bounding box center [558, 208] width 248 height 318
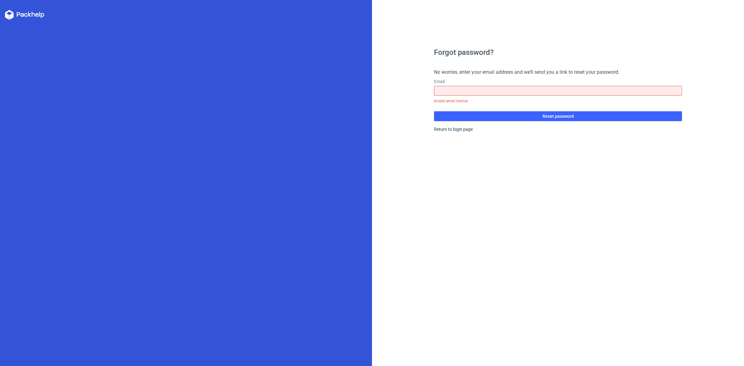
click at [459, 133] on div "Forgot password? No worries, enter your email address and we’ll send you a link…" at bounding box center [558, 208] width 248 height 318
click at [459, 131] on link "Return to login page" at bounding box center [453, 129] width 39 height 5
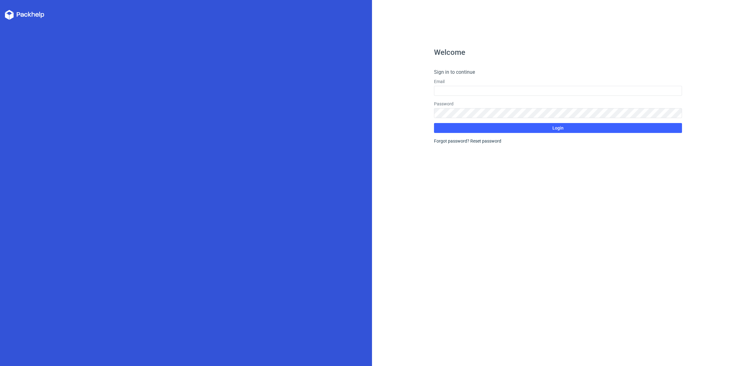
click at [452, 142] on form "Sign in to continue Email Password Login Forgot password? Reset password" at bounding box center [558, 107] width 248 height 76
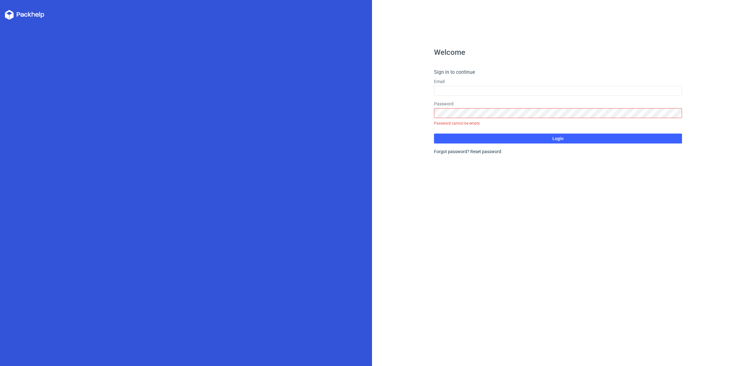
click at [478, 167] on div "Welcome Sign in to continue Email Password Password cannot be empty Login Forgo…" at bounding box center [558, 208] width 248 height 318
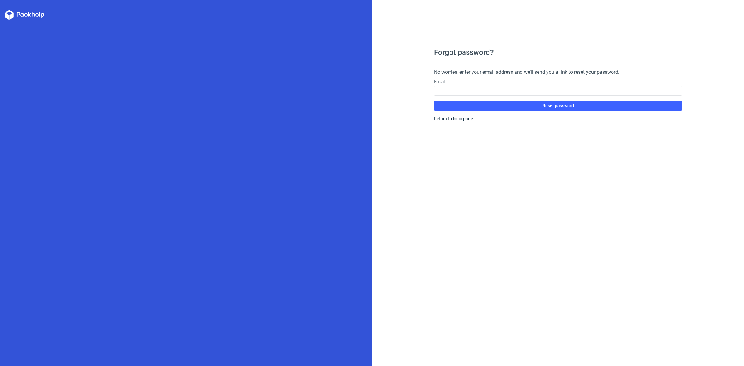
click at [460, 98] on form "No worries, enter your email address and we’ll send you a link to reset your pa…" at bounding box center [558, 90] width 248 height 42
click at [458, 92] on input "text" at bounding box center [558, 91] width 248 height 10
type input "1u21cm100swamimohan12@gmail.com"
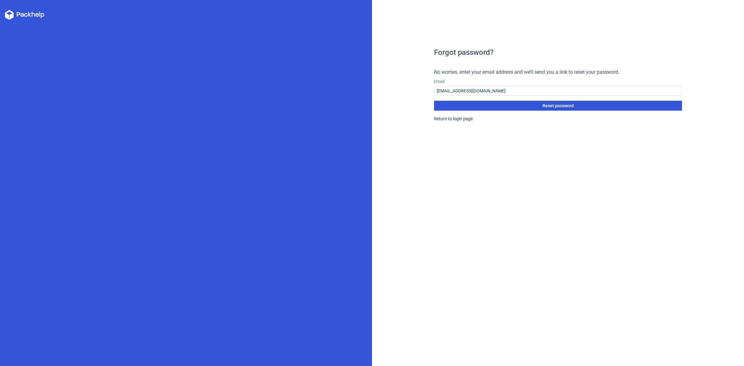
click at [475, 109] on button "Reset password" at bounding box center [558, 106] width 248 height 10
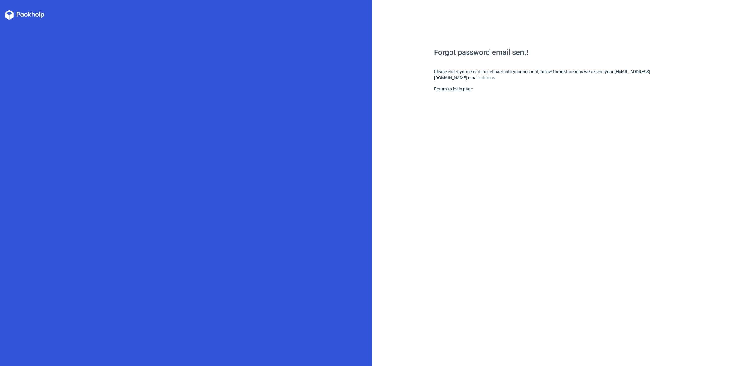
click at [359, 66] on div at bounding box center [186, 183] width 372 height 366
click at [400, 51] on div "Forgot password email sent! Please check your email. To get back into your acco…" at bounding box center [558, 183] width 372 height 366
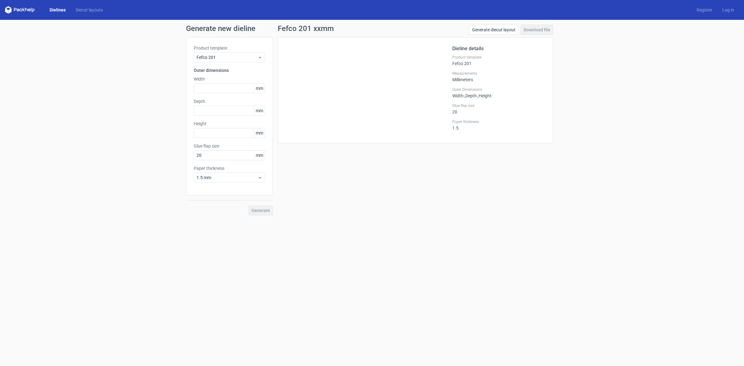
click at [212, 94] on div "Product template Fefco 201 Outer dimensions Width mm Depth mm Height mm Glue fl…" at bounding box center [229, 116] width 87 height 158
click at [212, 91] on input "text" at bounding box center [229, 88] width 71 height 10
click at [213, 133] on input "text" at bounding box center [229, 133] width 71 height 10
click at [215, 88] on input "text" at bounding box center [229, 88] width 71 height 10
type input "260"
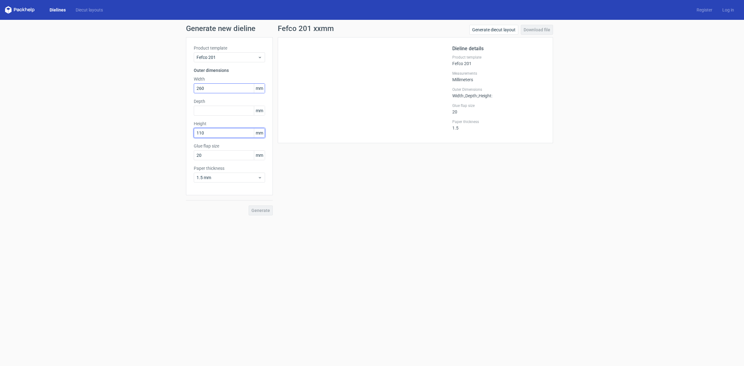
type input "110"
click at [211, 115] on input "text" at bounding box center [229, 111] width 71 height 10
type input "420"
click at [249, 206] on button "Generate" at bounding box center [261, 211] width 24 height 10
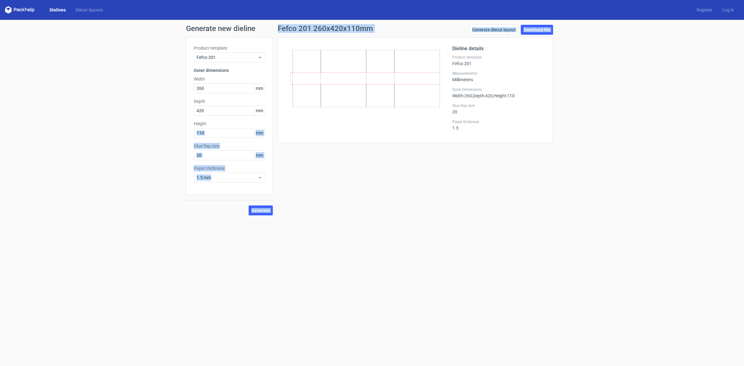
drag, startPoint x: 355, startPoint y: 82, endPoint x: -301, endPoint y: 129, distance: 658.6
click at [0, 129] on html "Dielines Diecut layouts Register Log in Generate new dieline Product template F…" at bounding box center [372, 183] width 744 height 366
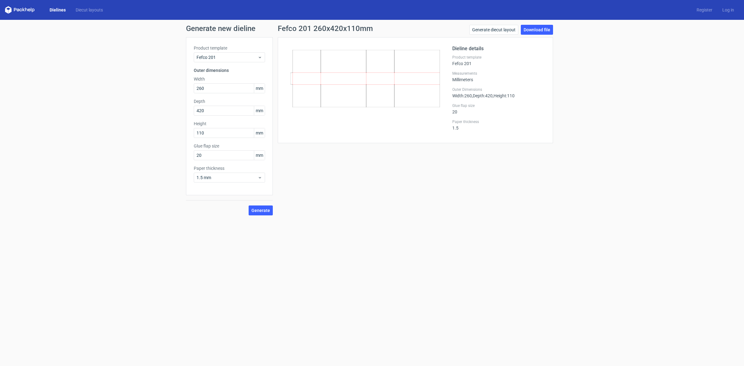
click at [610, 104] on div "Generate new dieline Product template Fefco 201 Outer dimensions Width 260 mm D…" at bounding box center [372, 120] width 744 height 201
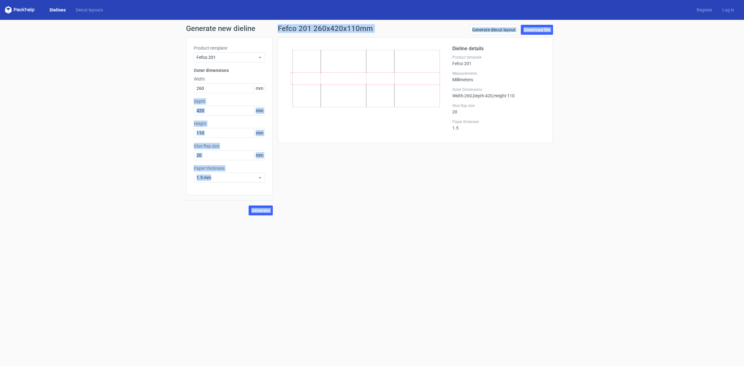
drag, startPoint x: 347, startPoint y: 66, endPoint x: -116, endPoint y: 94, distance: 463.6
click at [0, 94] on html "Dielines Diecut layouts Register Log in Generate new dieline Product template F…" at bounding box center [372, 183] width 744 height 366
click at [193, 166] on div "Product template Fefco 201 Outer dimensions Width 260 mm Depth 420 mm Height 11…" at bounding box center [229, 116] width 87 height 158
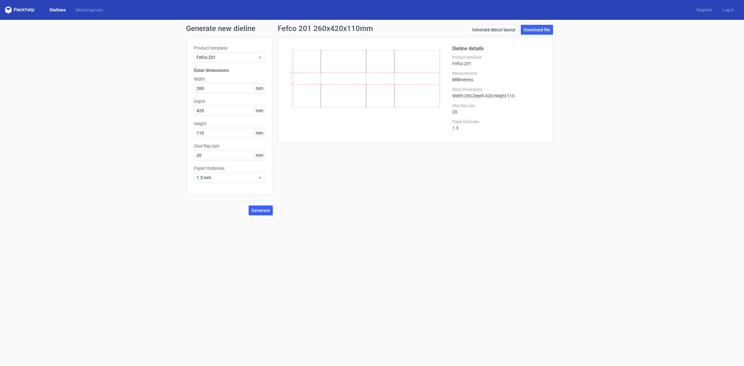
drag, startPoint x: 346, startPoint y: 74, endPoint x: 359, endPoint y: 70, distance: 13.4
click at [320, 86] on icon at bounding box center [366, 78] width 150 height 57
drag, startPoint x: 347, startPoint y: 58, endPoint x: -351, endPoint y: 162, distance: 706.2
click at [0, 162] on html "Dielines Diecut layouts Register Log in Generate new dieline Product template F…" at bounding box center [372, 183] width 744 height 366
click at [396, 103] on icon at bounding box center [366, 78] width 150 height 57
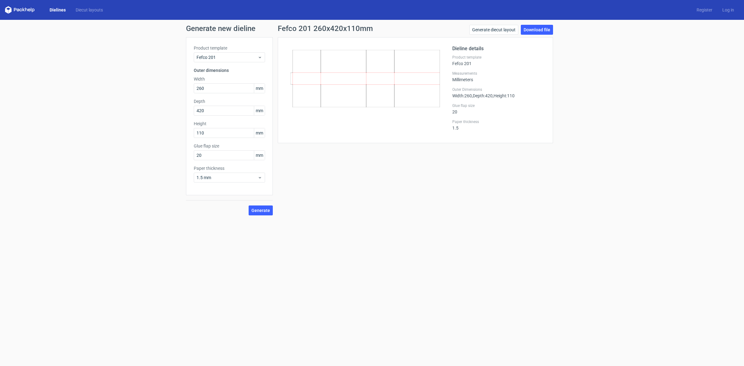
click at [376, 96] on icon at bounding box center [366, 78] width 150 height 57
click at [367, 163] on div "Fefco 201 260x420x110mm Generate diecut layout Download file Dieline details Pr…" at bounding box center [415, 120] width 285 height 191
click at [263, 212] on span "Generate" at bounding box center [261, 210] width 19 height 4
click at [363, 82] on icon at bounding box center [366, 78] width 150 height 57
drag, startPoint x: 368, startPoint y: 76, endPoint x: 311, endPoint y: 179, distance: 117.5
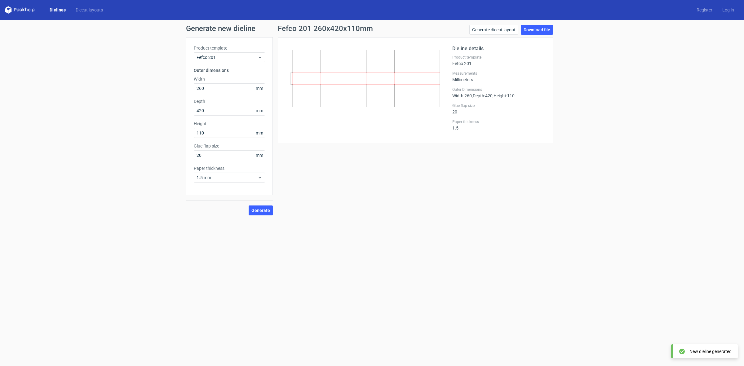
click at [311, 179] on div "Fefco 201 260x420x110mm Generate diecut layout Download file Dieline details Pr…" at bounding box center [415, 120] width 285 height 191
drag, startPoint x: 400, startPoint y: 185, endPoint x: 53, endPoint y: 189, distance: 346.2
click at [399, 185] on div "Fefco 201 260x420x110mm Generate diecut layout Download file Dieline details Pr…" at bounding box center [415, 120] width 285 height 191
click at [337, 78] on icon at bounding box center [366, 78] width 150 height 57
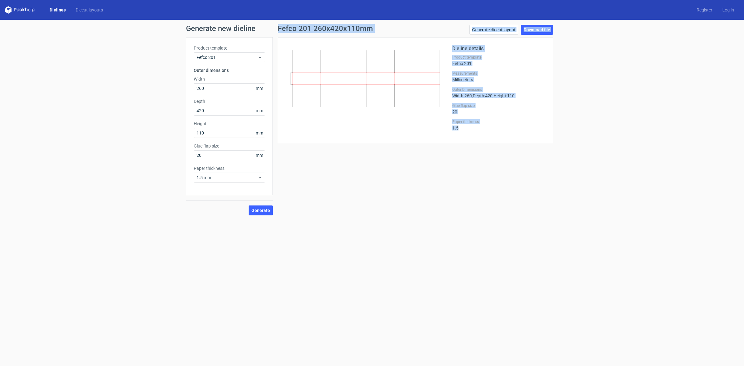
drag, startPoint x: 278, startPoint y: 36, endPoint x: 477, endPoint y: 139, distance: 224.3
click at [477, 139] on div "Fefco 201 260x420x110mm Generate diecut layout Download file Dieline details Pr…" at bounding box center [415, 84] width 275 height 118
click at [485, 157] on div "Fefco 201 260x420x110mm Generate diecut layout Download file Dieline details Pr…" at bounding box center [415, 120] width 285 height 191
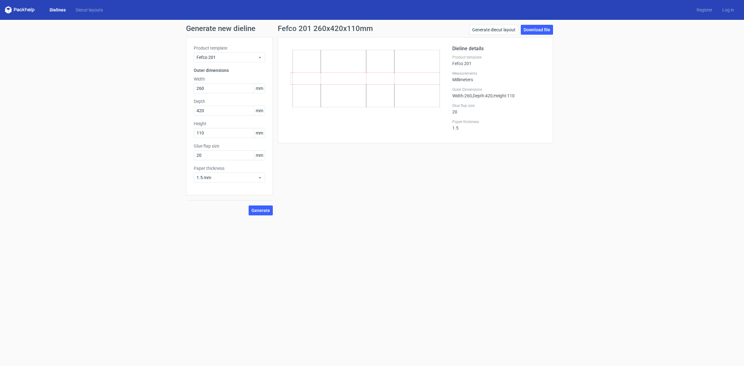
click at [375, 52] on icon at bounding box center [366, 78] width 150 height 57
drag, startPoint x: 358, startPoint y: 78, endPoint x: 363, endPoint y: 88, distance: 10.7
click at [368, 97] on icon at bounding box center [366, 78] width 150 height 57
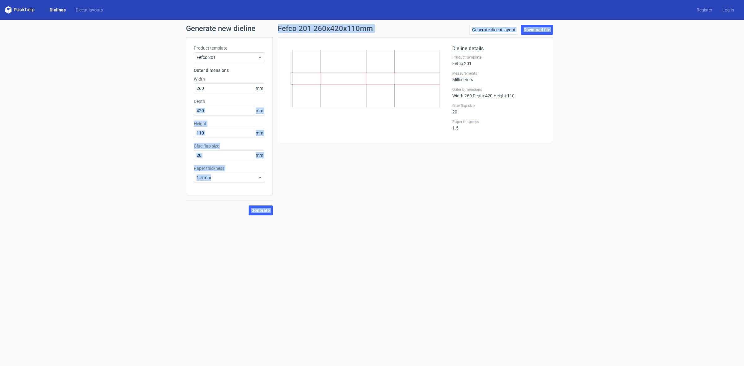
drag, startPoint x: 353, startPoint y: 83, endPoint x: 417, endPoint y: 81, distance: 64.6
click at [247, 102] on div "Product template Fefco 201 Outer dimensions Width 260 mm Depth 420 mm Height 11…" at bounding box center [372, 126] width 372 height 178
click at [417, 81] on icon at bounding box center [366, 78] width 150 height 57
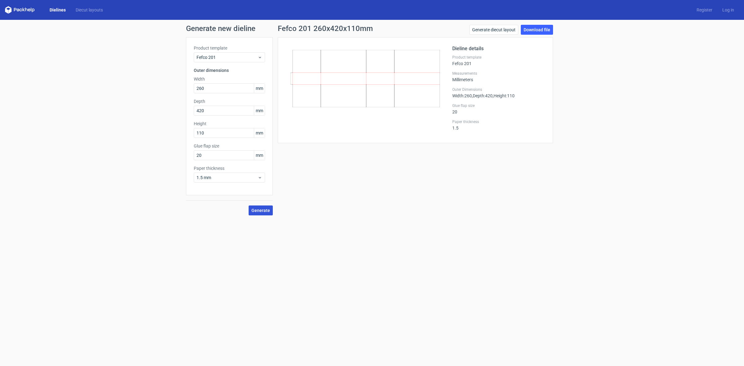
click at [269, 211] on span "Generate" at bounding box center [261, 210] width 19 height 4
click at [268, 217] on div "Generate new dieline Product template Fefco 201 Outer dimensions Width 260 mm D…" at bounding box center [372, 120] width 744 height 201
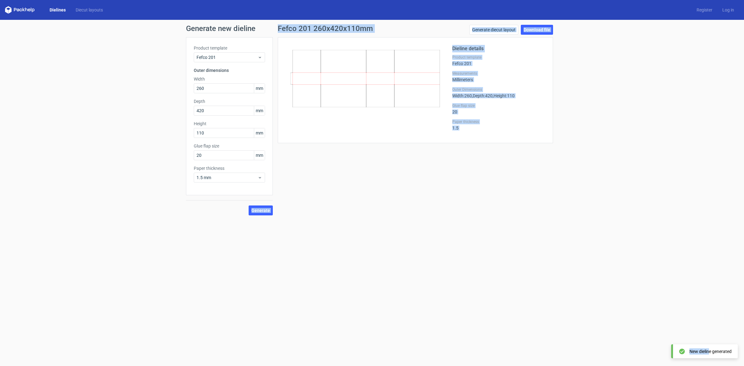
drag, startPoint x: 710, startPoint y: 351, endPoint x: -38, endPoint y: 314, distance: 748.4
click at [0, 314] on html "Dielines Diecut layouts Register Log in Generate new dieline Product template F…" at bounding box center [372, 183] width 744 height 366
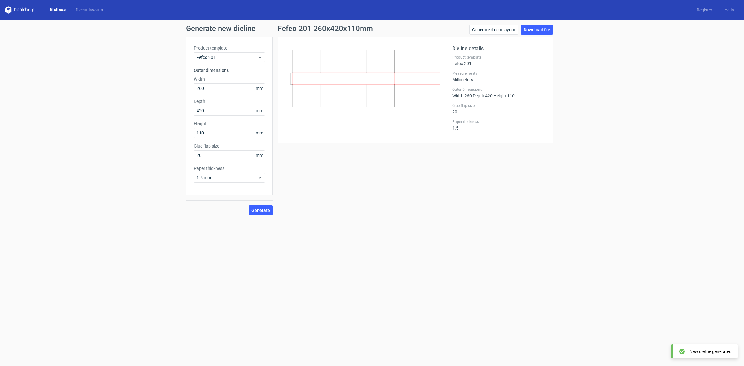
click at [228, 183] on div "Product template Fefco 201 Outer dimensions Width 260 mm Depth 420 mm Height 11…" at bounding box center [229, 116] width 87 height 158
click at [388, 122] on div at bounding box center [369, 90] width 167 height 91
click at [371, 89] on icon at bounding box center [366, 78] width 150 height 57
drag, startPoint x: 349, startPoint y: 54, endPoint x: 331, endPoint y: 52, distance: 18.7
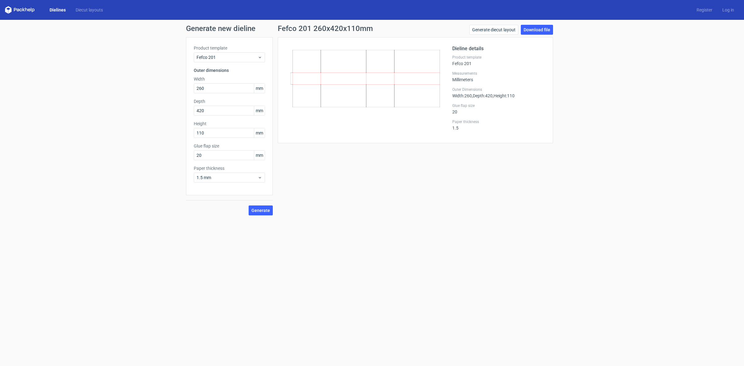
drag, startPoint x: 331, startPoint y: 52, endPoint x: 292, endPoint y: 41, distance: 40.1
click at [292, 41] on div "Dieline details Product template Fefco 201 Measurements Millimeters Outer Dimen…" at bounding box center [415, 90] width 275 height 106
drag, startPoint x: 288, startPoint y: 42, endPoint x: 413, endPoint y: 116, distance: 146.0
click at [413, 116] on div "Dieline details Product template Fefco 201 Measurements Millimeters Outer Dimen…" at bounding box center [415, 90] width 275 height 106
drag, startPoint x: 382, startPoint y: 82, endPoint x: 369, endPoint y: 57, distance: 27.3
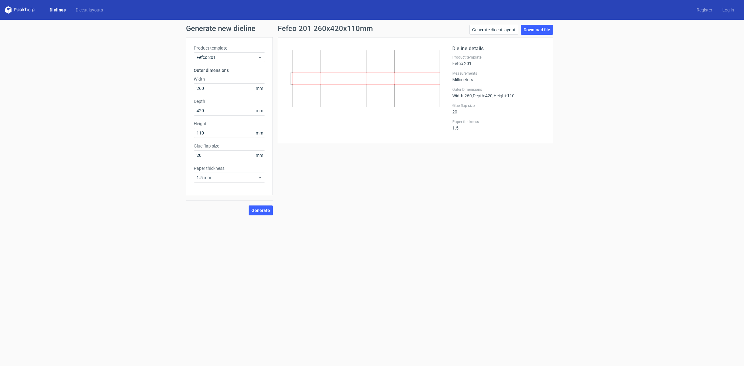
click at [369, 57] on icon at bounding box center [366, 78] width 150 height 57
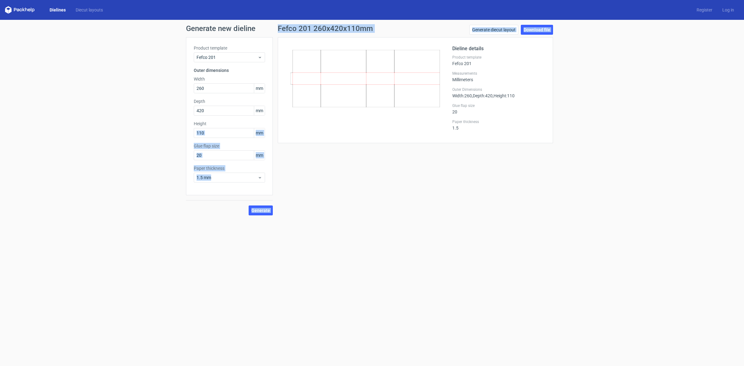
drag, startPoint x: 385, startPoint y: 52, endPoint x: -359, endPoint y: 133, distance: 748.3
click at [0, 133] on html "Dielines Diecut layouts Register Log in Generate new dieline Product template F…" at bounding box center [372, 183] width 744 height 366
click at [167, 197] on div "Generate new dieline Product template Fefco 201 Outer dimensions Width 260 mm D…" at bounding box center [372, 120] width 744 height 201
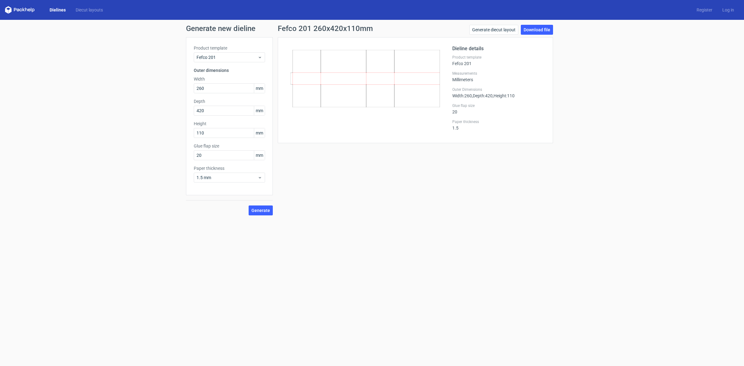
click at [356, 81] on icon at bounding box center [366, 78] width 150 height 57
drag, startPoint x: 335, startPoint y: 66, endPoint x: 336, endPoint y: 129, distance: 63.0
click at [336, 129] on div at bounding box center [369, 90] width 167 height 91
click at [367, 91] on icon at bounding box center [366, 78] width 150 height 57
drag, startPoint x: 360, startPoint y: 82, endPoint x: 354, endPoint y: 56, distance: 26.3
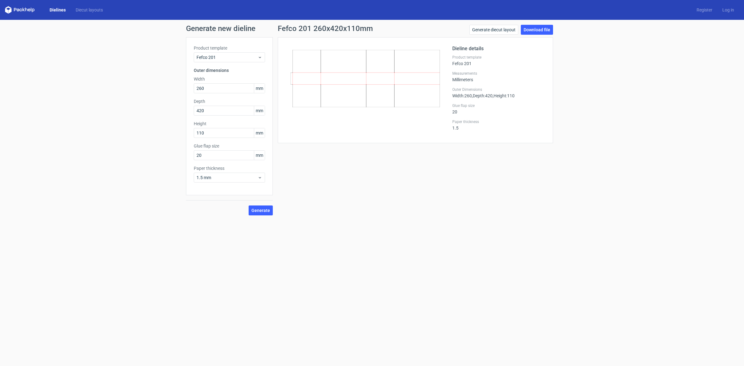
click at [354, 56] on icon at bounding box center [366, 78] width 150 height 57
click at [458, 100] on div "Dieline details Product template Fefco 201 Measurements Millimeters Outer Dimen…" at bounding box center [499, 90] width 93 height 91
click at [426, 122] on div at bounding box center [369, 90] width 167 height 91
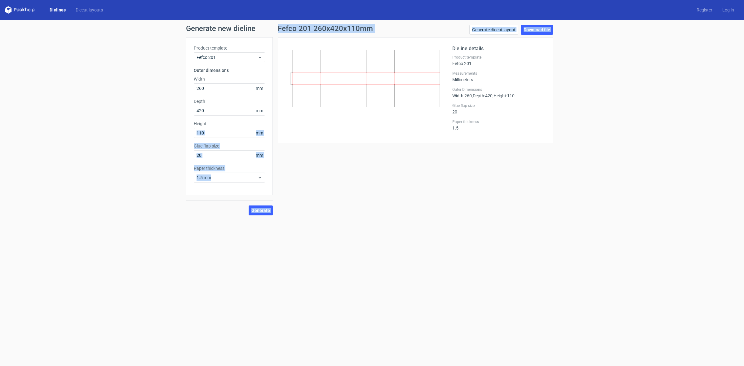
drag, startPoint x: 361, startPoint y: 85, endPoint x: -203, endPoint y: 133, distance: 565.4
click at [0, 133] on html "Dielines Diecut layouts Register Log in Generate new dieline Product template F…" at bounding box center [372, 183] width 744 height 366
click at [320, 44] on div "Dieline details Product template Fefco 201 Measurements Millimeters Outer Dimen…" at bounding box center [415, 90] width 275 height 106
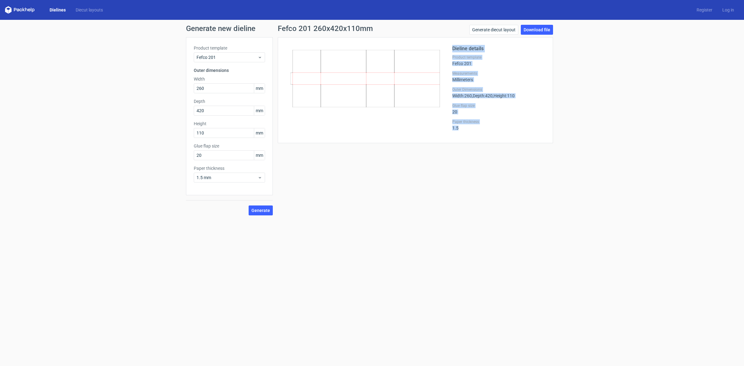
drag, startPoint x: 334, startPoint y: 76, endPoint x: 343, endPoint y: 124, distance: 48.5
click at [507, 171] on div "Fefco 201 260x420x110mm Generate diecut layout Download file Dieline details Pr…" at bounding box center [415, 120] width 285 height 191
click at [343, 124] on div at bounding box center [369, 90] width 167 height 91
click at [352, 98] on icon at bounding box center [366, 78] width 150 height 57
click at [350, 89] on icon at bounding box center [366, 78] width 150 height 57
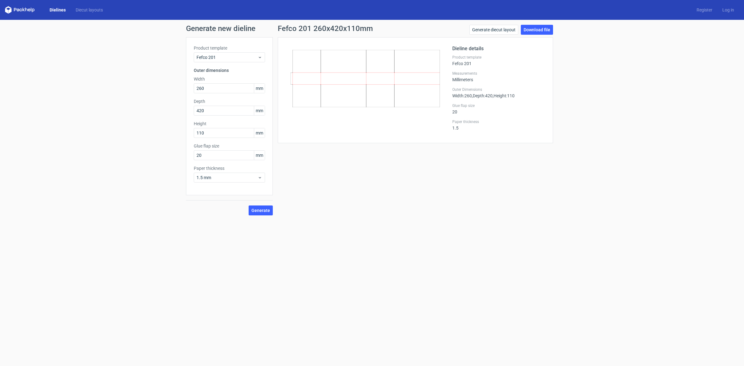
drag, startPoint x: 350, startPoint y: 89, endPoint x: 338, endPoint y: 58, distance: 33.1
click at [338, 58] on icon at bounding box center [366, 78] width 150 height 57
drag, startPoint x: 338, startPoint y: 58, endPoint x: 371, endPoint y: 79, distance: 39.7
click at [361, 68] on icon at bounding box center [366, 78] width 150 height 57
click at [380, 112] on div at bounding box center [369, 90] width 167 height 91
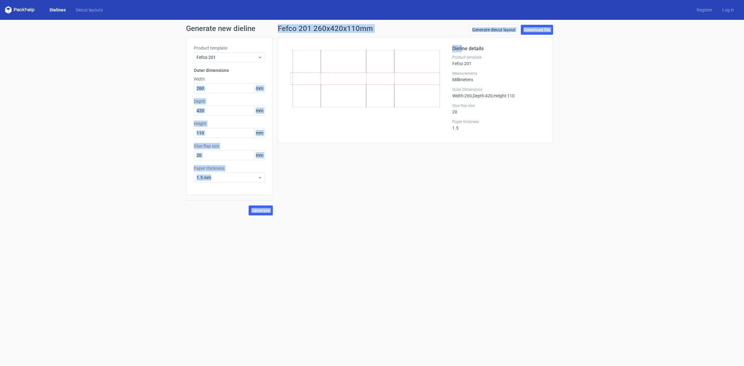
drag, startPoint x: 463, startPoint y: 47, endPoint x: 272, endPoint y: 94, distance: 196.7
click at [242, 91] on div "Product template Fefco 201 Outer dimensions Width 260 mm Depth 420 mm Height 11…" at bounding box center [372, 126] width 372 height 178
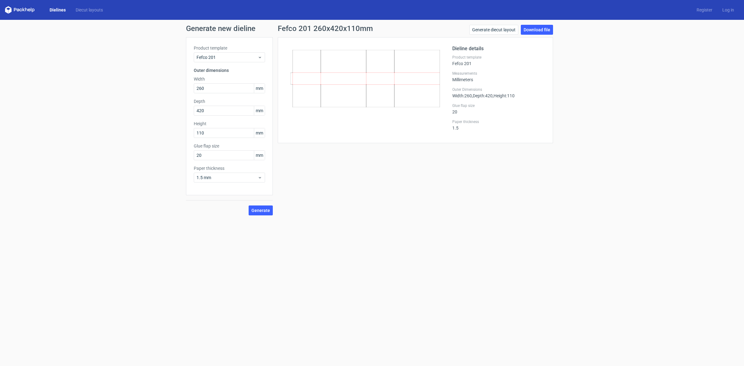
click at [481, 128] on div "Paper thickness 1.5" at bounding box center [499, 124] width 93 height 11
drag, startPoint x: 337, startPoint y: 73, endPoint x: -466, endPoint y: 159, distance: 807.9
click at [0, 159] on html "Dielines Diecut layouts Register Log in Generate new dieline Product template F…" at bounding box center [372, 183] width 744 height 366
click at [343, 244] on form "Generate new dieline Product template Fefco 201 Outer dimensions Width 260 mm D…" at bounding box center [372, 193] width 744 height 346
click at [317, 186] on div "Fefco 201 260x420x110mm Generate diecut layout Download file Dieline details Pr…" at bounding box center [415, 120] width 285 height 191
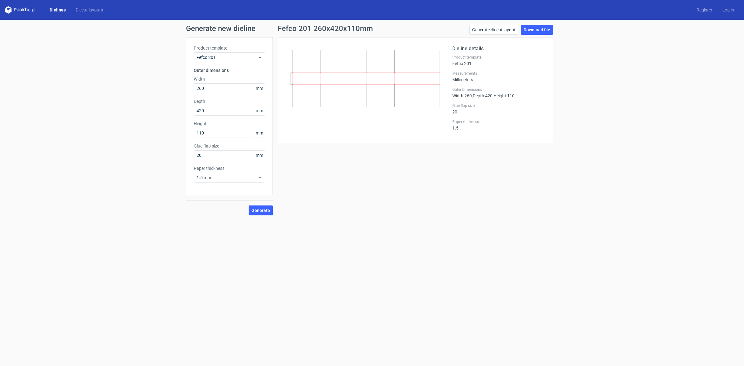
click at [371, 99] on icon at bounding box center [366, 78] width 150 height 57
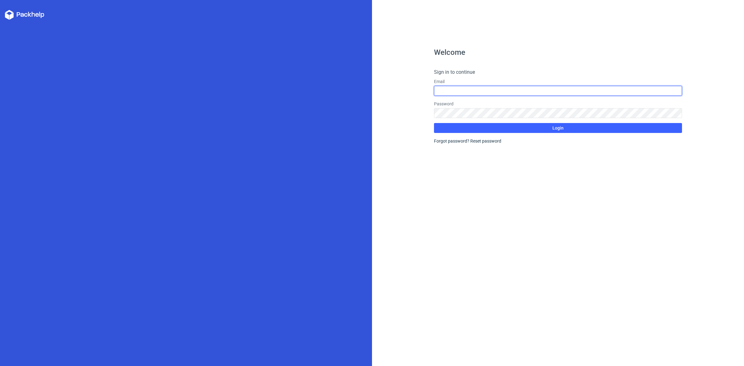
click at [529, 88] on input "text" at bounding box center [558, 91] width 248 height 10
type input "[PHONE_NUMBER]"
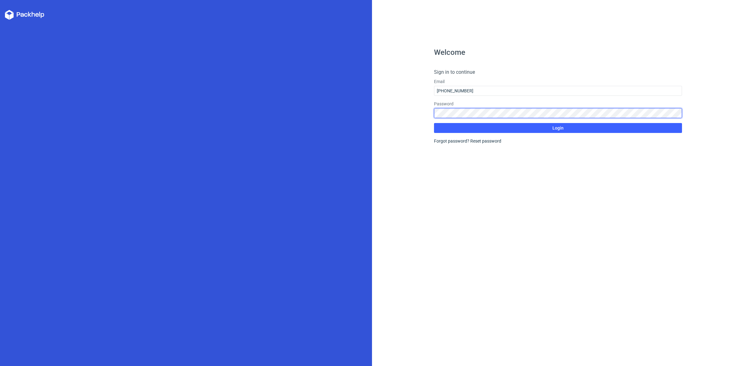
click at [471, 115] on div "Password" at bounding box center [558, 109] width 248 height 17
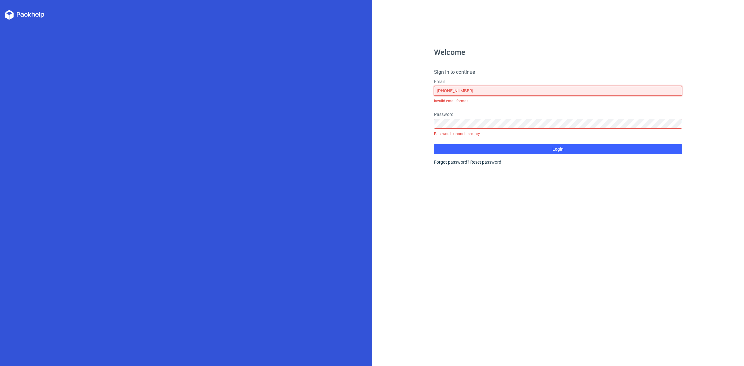
click at [470, 92] on input "[PHONE_NUMBER]" at bounding box center [558, 91] width 248 height 10
click at [470, 92] on input "text" at bounding box center [558, 91] width 248 height 10
type input "[EMAIL_ADDRESS][DOMAIN_NAME]"
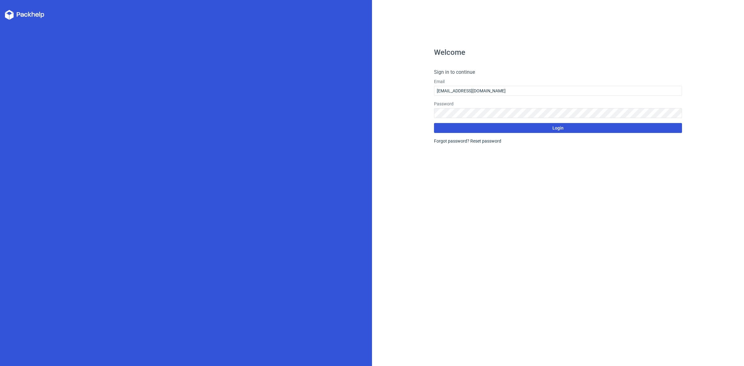
click at [460, 132] on button "Login" at bounding box center [558, 128] width 248 height 10
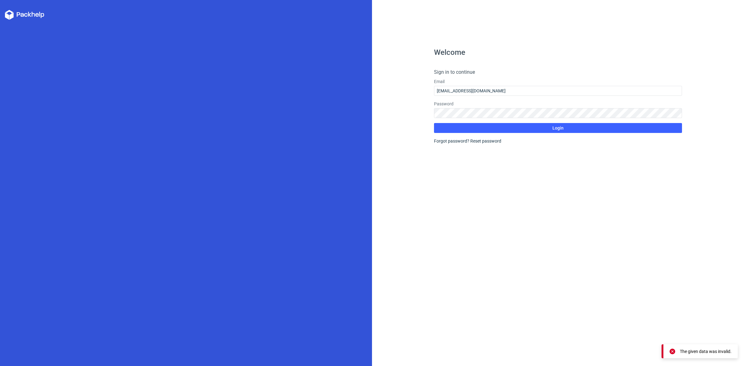
click at [708, 312] on div "Welcome Sign in to continue Email [EMAIL_ADDRESS][DOMAIN_NAME] Password Login F…" at bounding box center [558, 183] width 372 height 366
click at [473, 92] on input "[EMAIL_ADDRESS][DOMAIN_NAME]" at bounding box center [558, 91] width 248 height 10
click at [503, 67] on div "Welcome Sign in to continue Email [EMAIL_ADDRESS][DOMAIN_NAME] Password Login F…" at bounding box center [558, 208] width 248 height 318
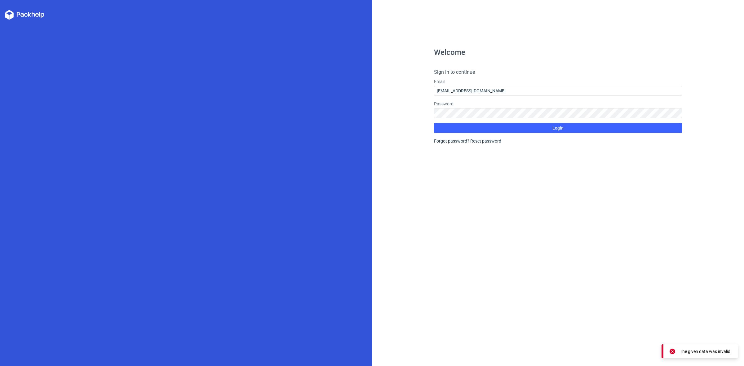
drag, startPoint x: 447, startPoint y: 62, endPoint x: 447, endPoint y: 69, distance: 6.8
click at [447, 69] on div "Welcome Sign in to continue Email [EMAIL_ADDRESS][DOMAIN_NAME] Password Login F…" at bounding box center [558, 208] width 248 height 318
click at [447, 69] on h4 "Sign in to continue" at bounding box center [558, 72] width 248 height 7
click at [448, 72] on h4 "Sign in to continue" at bounding box center [558, 72] width 248 height 7
click at [443, 80] on label "Email" at bounding box center [558, 81] width 248 height 6
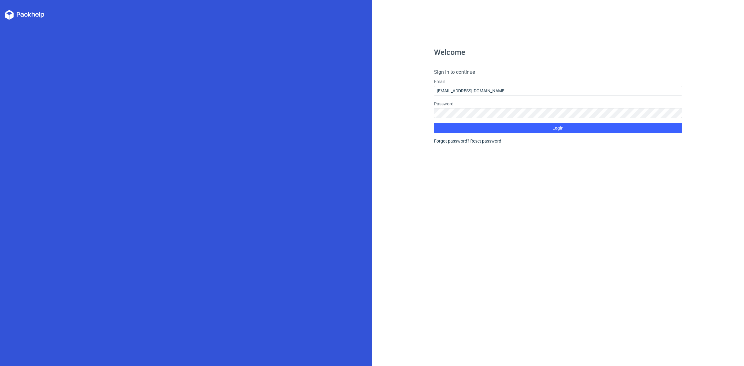
click at [440, 141] on div "Forgot password? Reset password" at bounding box center [558, 141] width 248 height 6
click at [475, 125] on button "Login" at bounding box center [558, 128] width 248 height 10
click at [463, 128] on button "Login" at bounding box center [558, 128] width 248 height 10
click at [33, 18] on icon at bounding box center [24, 15] width 39 height 10
